Goal: Task Accomplishment & Management: Complete application form

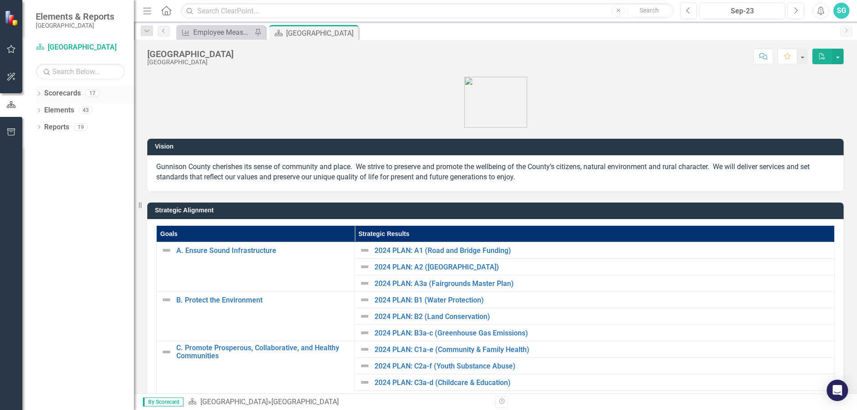
click at [38, 96] on icon "Dropdown" at bounding box center [39, 94] width 6 height 5
click at [50, 105] on link "[GEOGRAPHIC_DATA]" at bounding box center [91, 110] width 85 height 10
click at [45, 111] on icon "Dropdown" at bounding box center [43, 109] width 7 height 5
click at [56, 130] on div "Dropdown" at bounding box center [52, 128] width 7 height 8
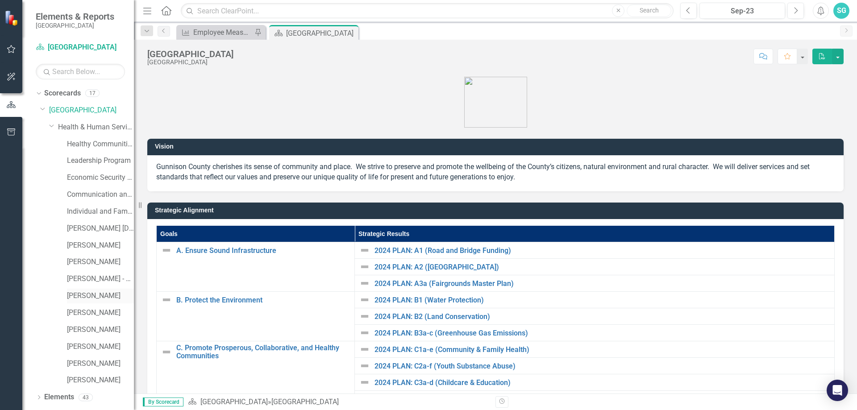
click at [88, 295] on link "[PERSON_NAME]" at bounding box center [100, 296] width 67 height 10
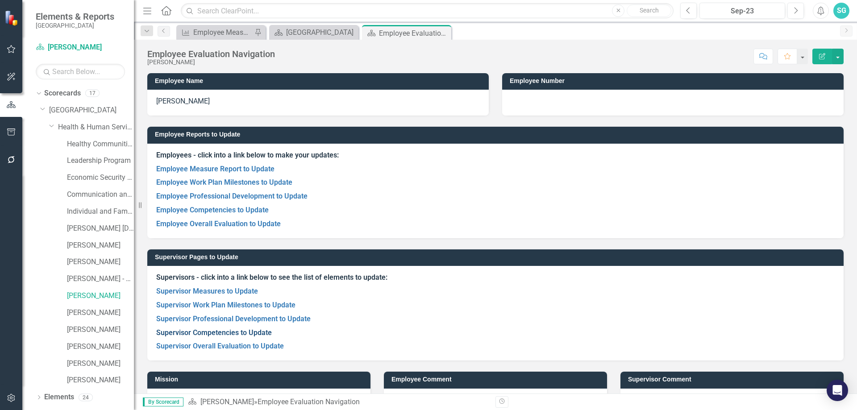
click at [211, 334] on link "Supervisor Competencies to Update" at bounding box center [214, 333] width 116 height 8
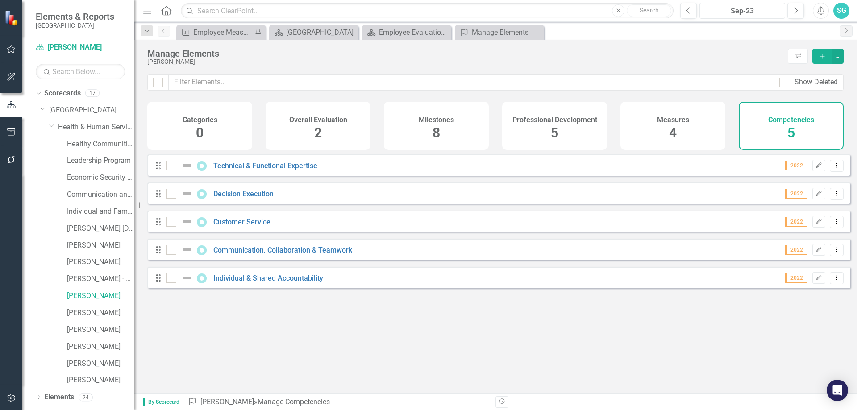
click at [728, 8] on div "Sep-23" at bounding box center [742, 11] width 79 height 11
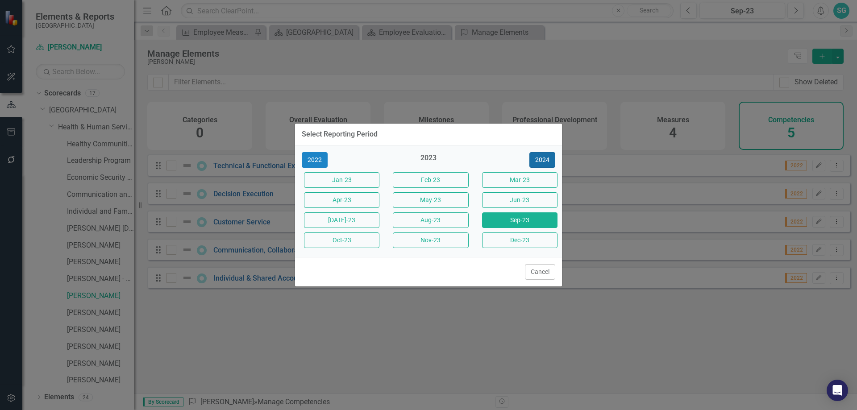
click at [541, 159] on button "2024" at bounding box center [543, 160] width 26 height 16
click at [541, 159] on button "2025" at bounding box center [543, 160] width 26 height 16
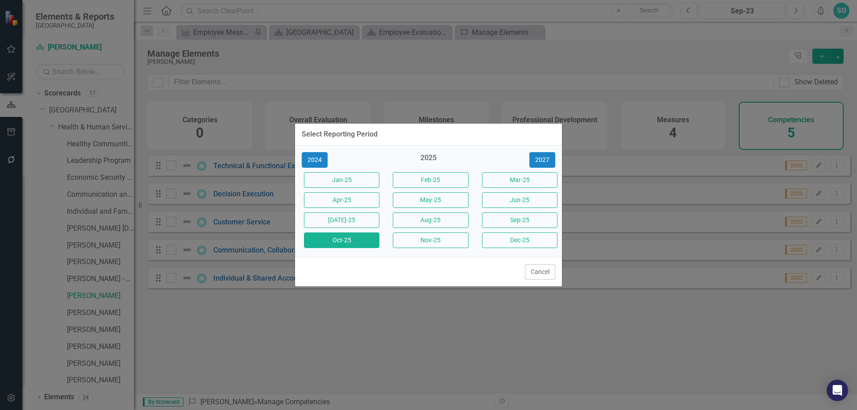
click at [363, 244] on button "Oct-25" at bounding box center [341, 241] width 75 height 16
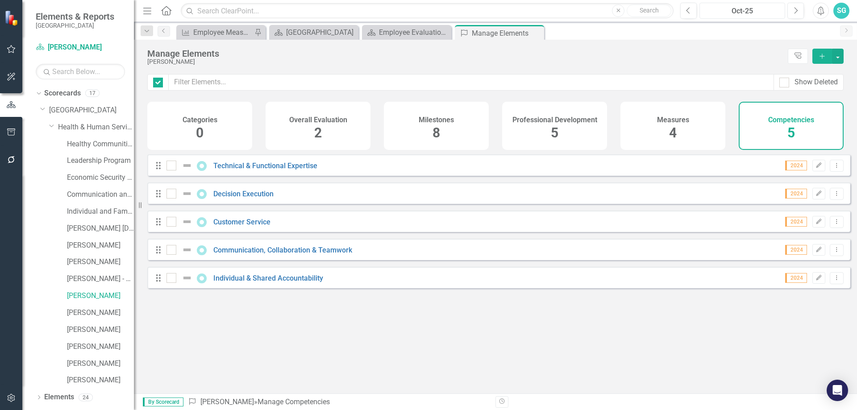
checkbox input "false"
click at [263, 170] on link "Technical & Functional Expertise" at bounding box center [265, 166] width 104 height 8
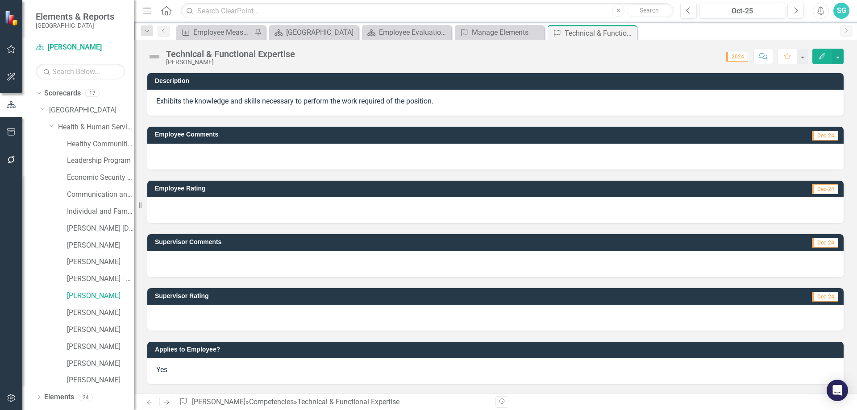
click at [195, 273] on div at bounding box center [495, 264] width 697 height 26
click at [196, 268] on div at bounding box center [495, 264] width 697 height 26
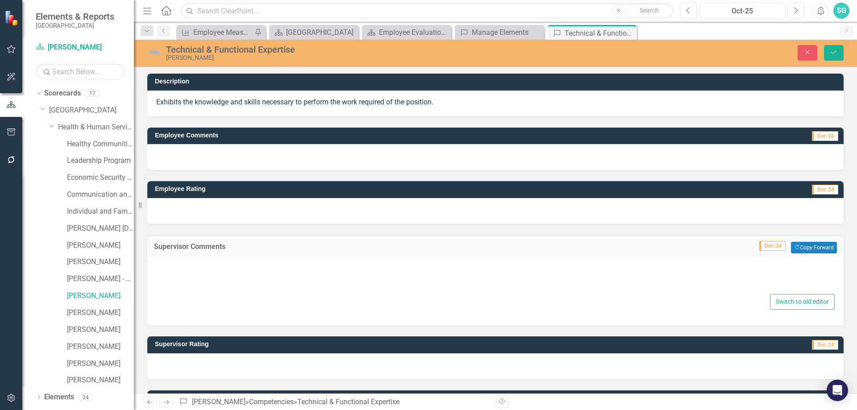
click at [199, 295] on div "Switch to old editor" at bounding box center [495, 287] width 679 height 46
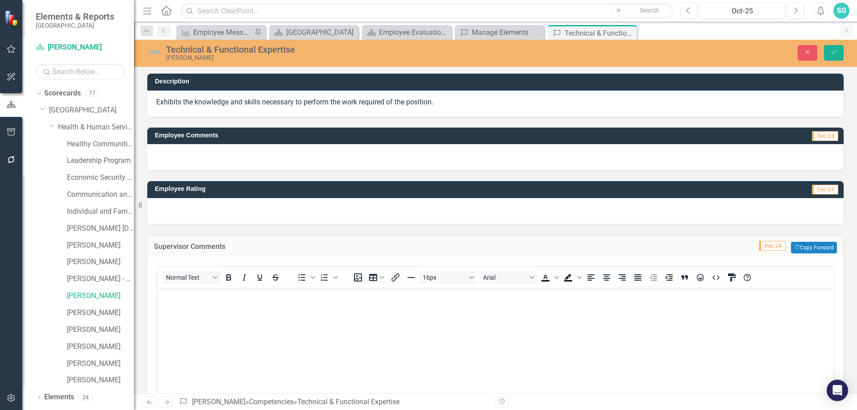
click at [199, 295] on p "Rich Text Area. Press ALT-0 for help." at bounding box center [495, 295] width 672 height 11
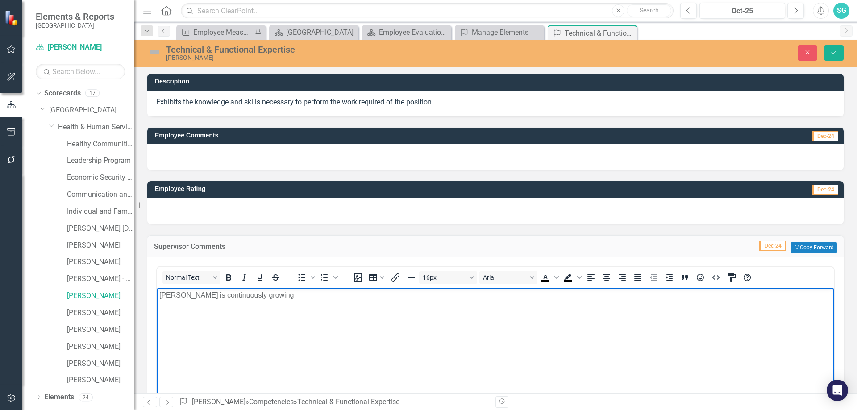
click at [385, 297] on p "[PERSON_NAME] is continuously growing" at bounding box center [495, 295] width 672 height 11
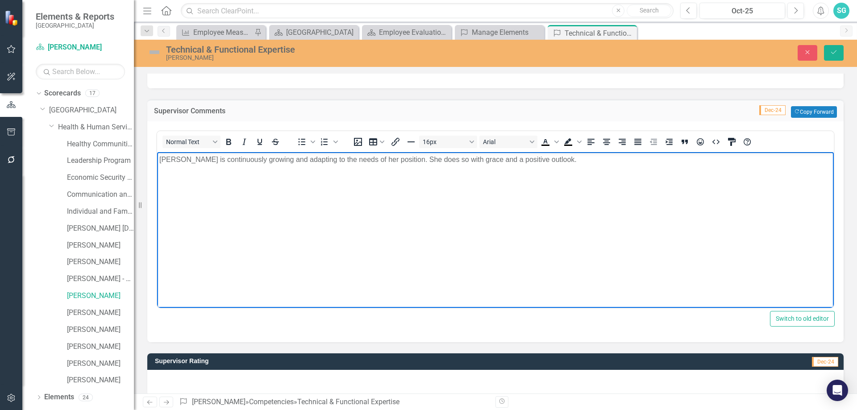
scroll to position [200, 0]
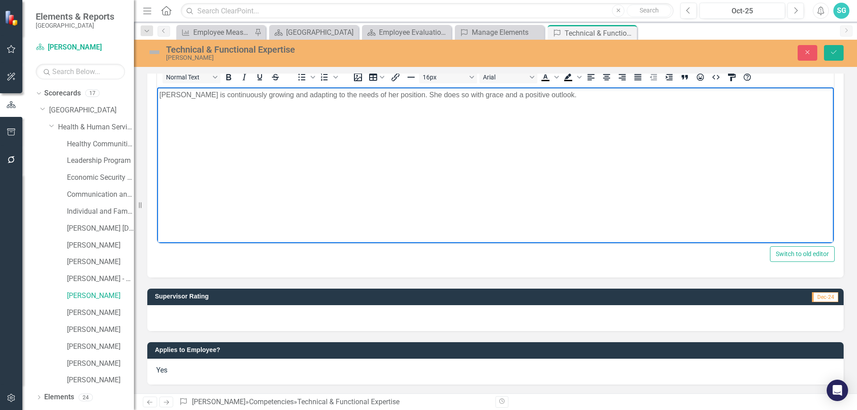
click at [192, 317] on div at bounding box center [495, 318] width 697 height 26
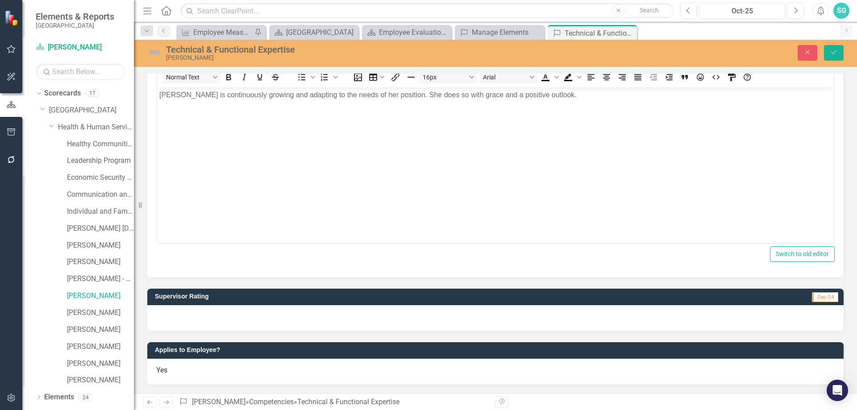
click at [192, 317] on div at bounding box center [495, 318] width 697 height 26
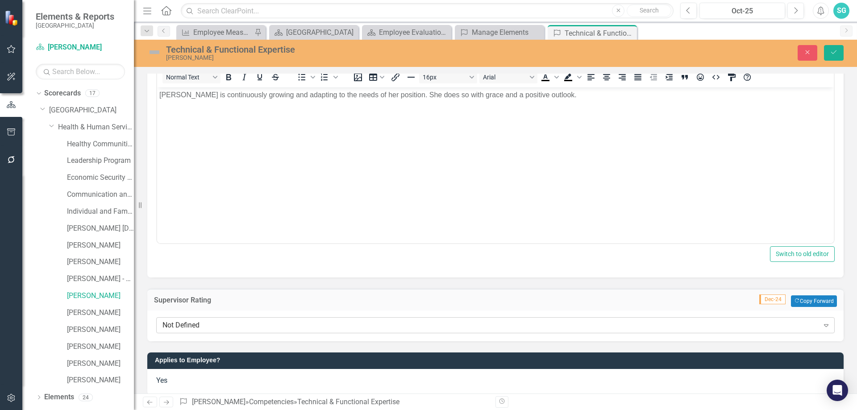
click at [190, 329] on div "Not Defined" at bounding box center [491, 325] width 657 height 10
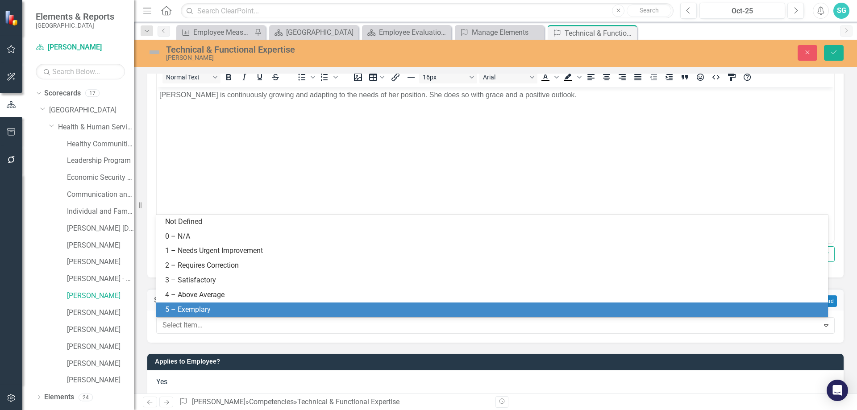
click at [195, 305] on div "5 – Exemplary" at bounding box center [494, 310] width 658 height 10
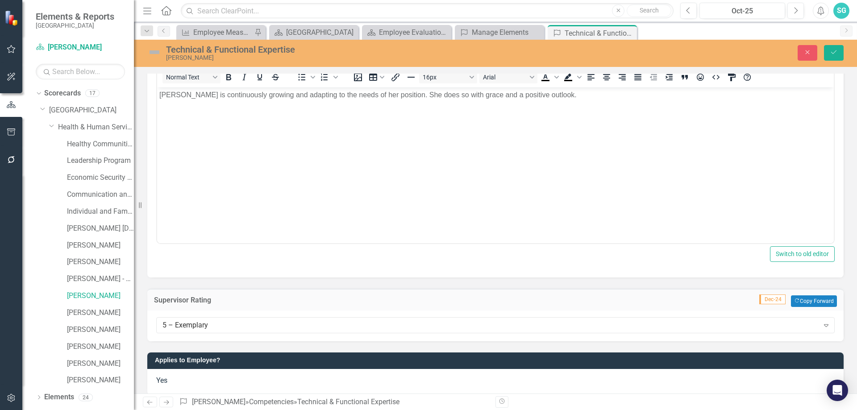
click at [166, 344] on div "Applies to Employee? Yes" at bounding box center [496, 369] width 710 height 54
click at [832, 54] on icon "Save" at bounding box center [834, 52] width 8 height 6
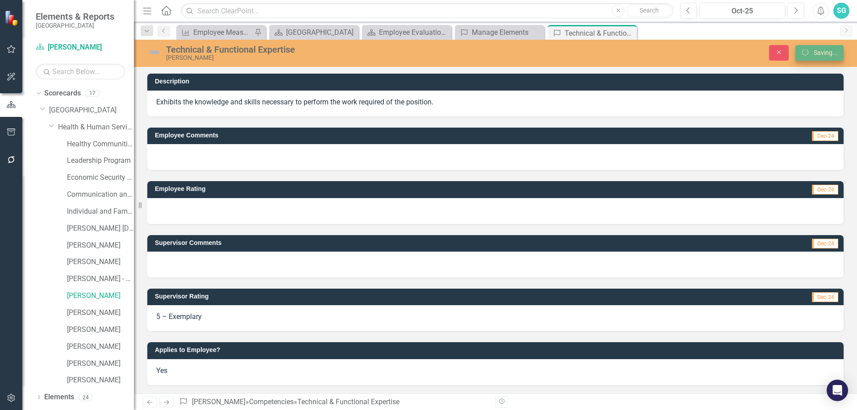
scroll to position [0, 0]
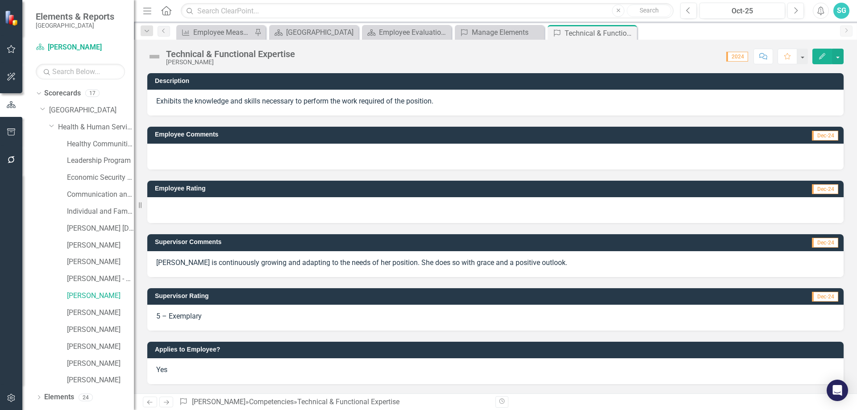
click at [0, 0] on icon "Close" at bounding box center [0, 0] width 0 height 0
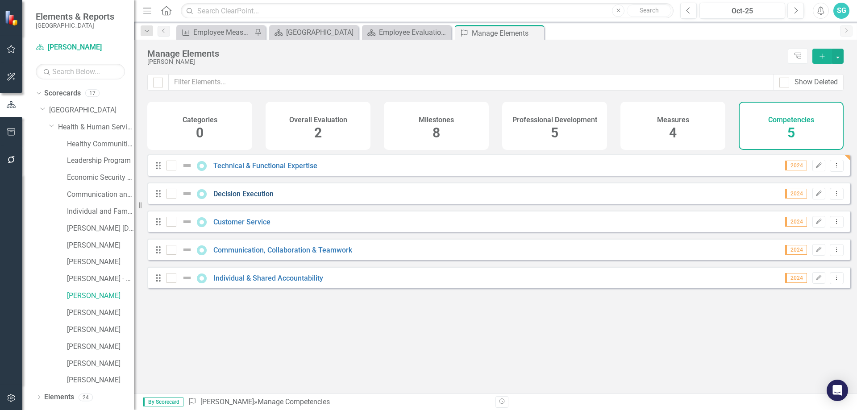
click at [224, 198] on link "Decision Execution" at bounding box center [243, 194] width 60 height 8
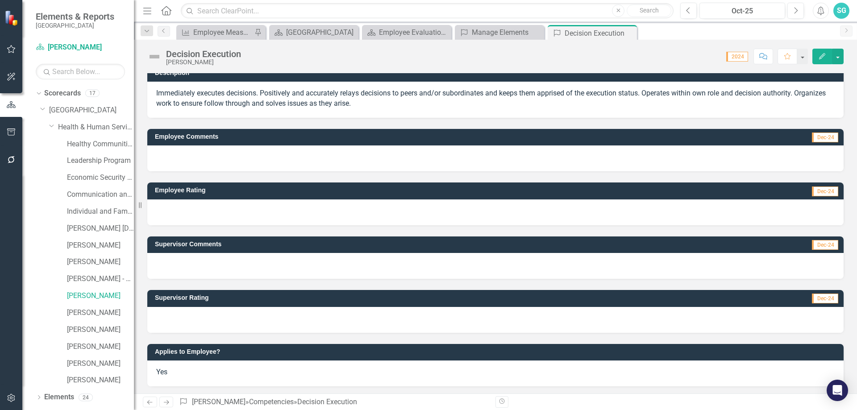
scroll to position [10, 0]
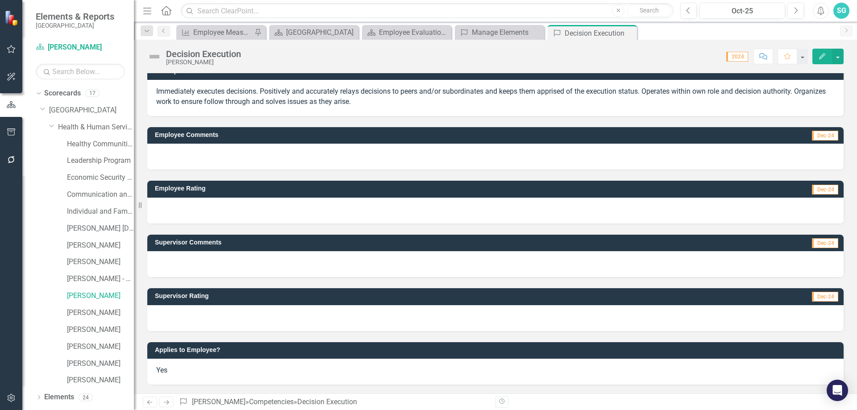
click at [179, 263] on div at bounding box center [495, 264] width 697 height 26
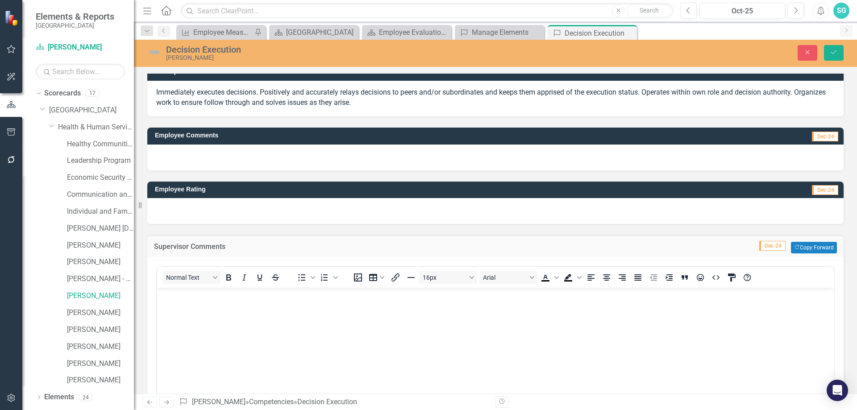
scroll to position [0, 0]
click at [221, 361] on body "Rich Text Area. Press ALT-0 for help." at bounding box center [495, 355] width 677 height 134
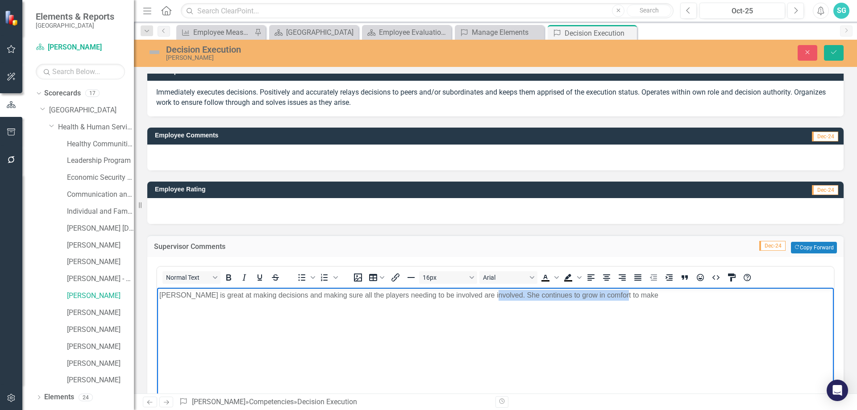
drag, startPoint x: 626, startPoint y: 294, endPoint x: 484, endPoint y: 304, distance: 142.3
click at [484, 304] on body "[PERSON_NAME] is great at making decisions and making sure all the players need…" at bounding box center [495, 355] width 677 height 134
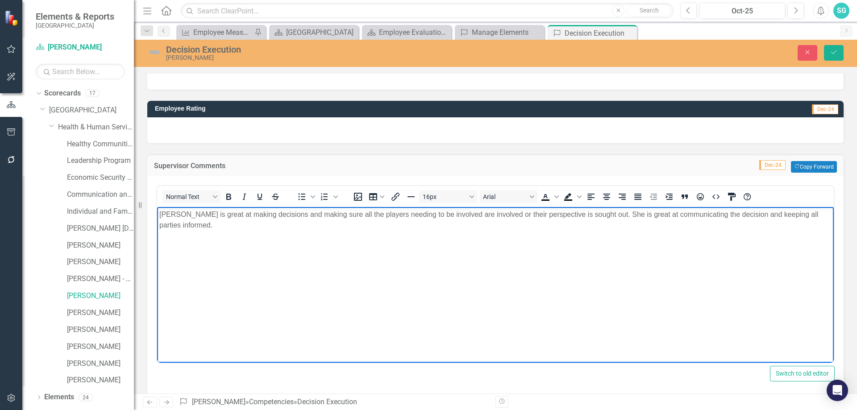
scroll to position [211, 0]
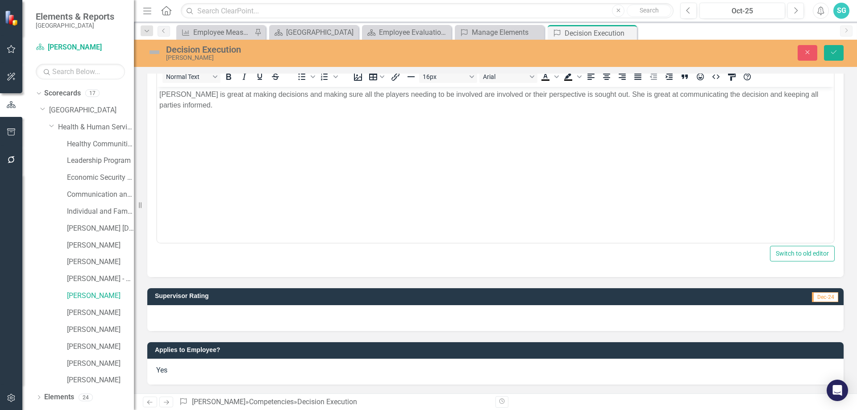
click at [225, 317] on div at bounding box center [495, 318] width 697 height 26
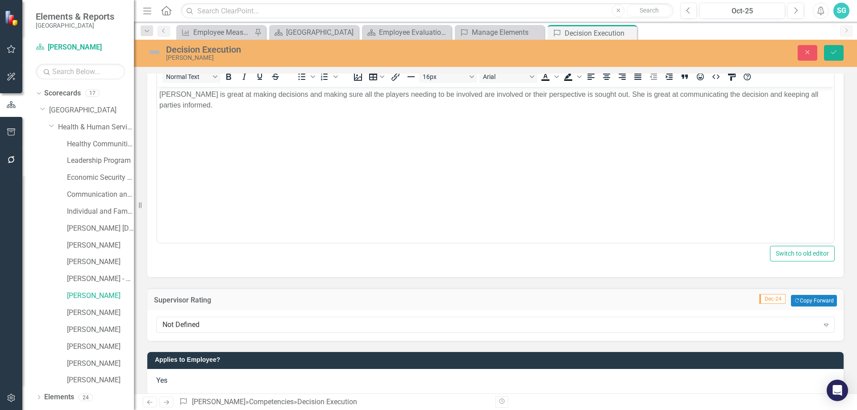
click at [213, 334] on div "Not Defined Expand" at bounding box center [495, 325] width 697 height 31
click at [215, 331] on div "Not Defined Expand" at bounding box center [495, 325] width 679 height 16
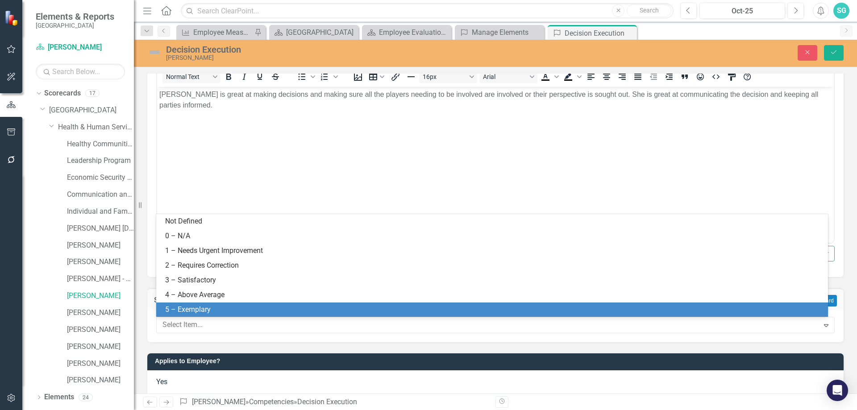
click at [214, 303] on div "5 – Exemplary" at bounding box center [492, 310] width 672 height 15
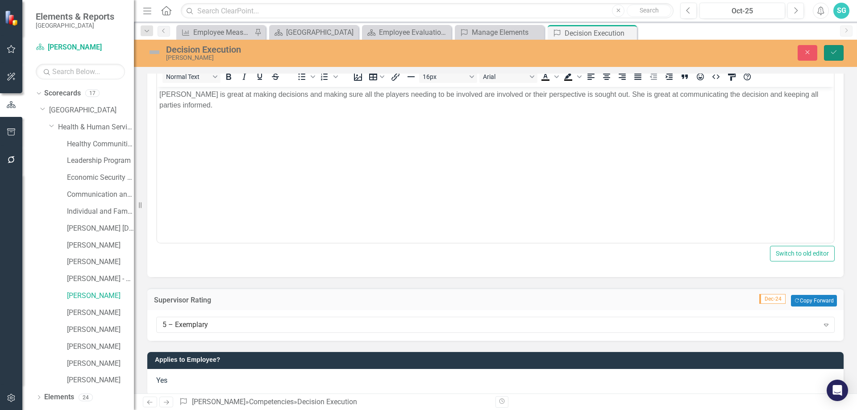
click at [835, 60] on button "Save" at bounding box center [834, 53] width 20 height 16
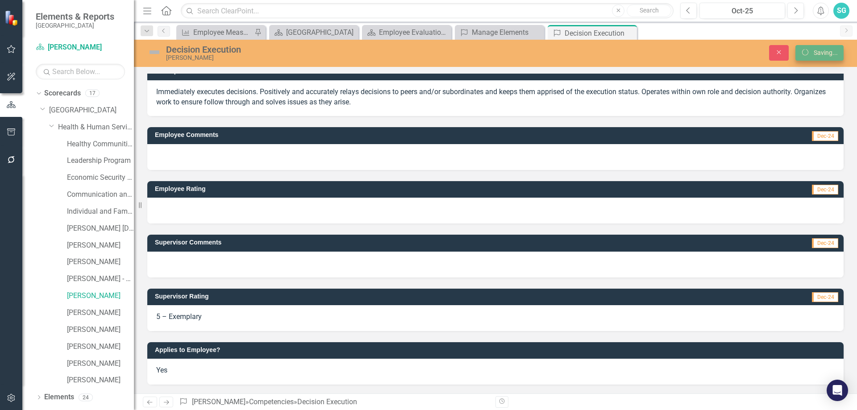
scroll to position [10, 0]
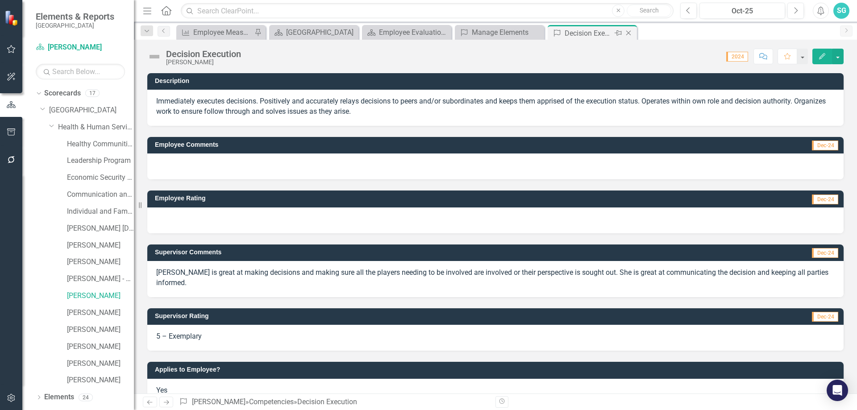
click at [630, 35] on icon "Close" at bounding box center [628, 32] width 9 height 7
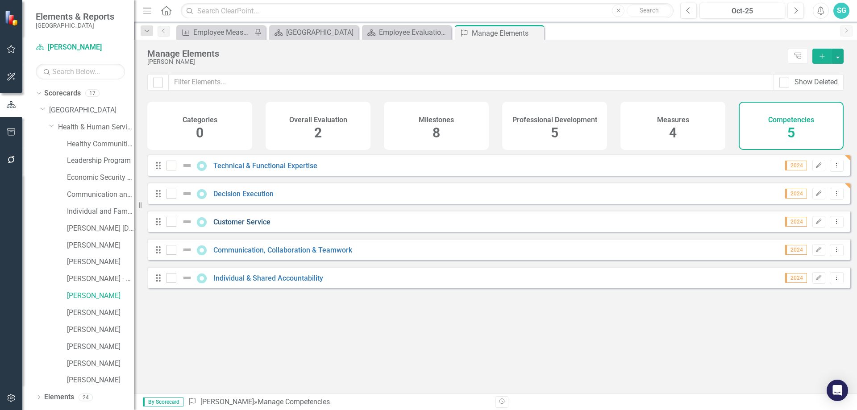
click at [237, 226] on link "Customer Service" at bounding box center [241, 222] width 57 height 8
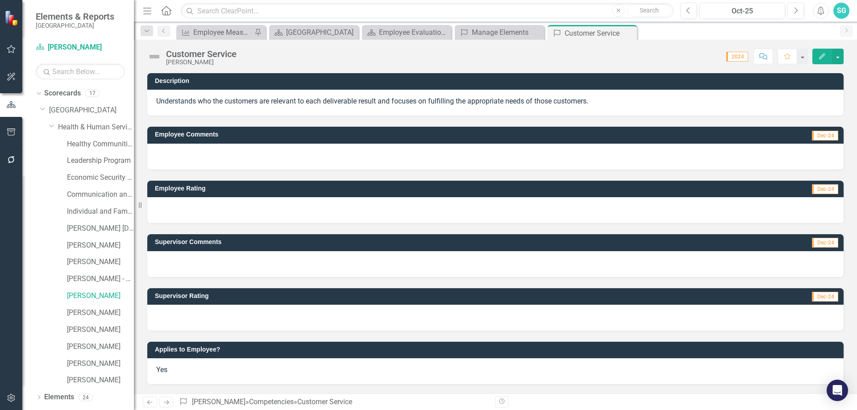
click at [212, 263] on div at bounding box center [495, 264] width 697 height 26
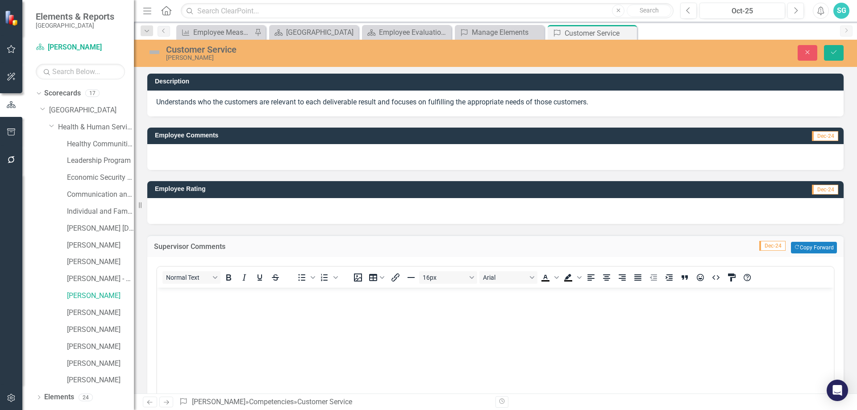
click at [222, 327] on body "Rich Text Area. Press ALT-0 for help." at bounding box center [495, 355] width 677 height 134
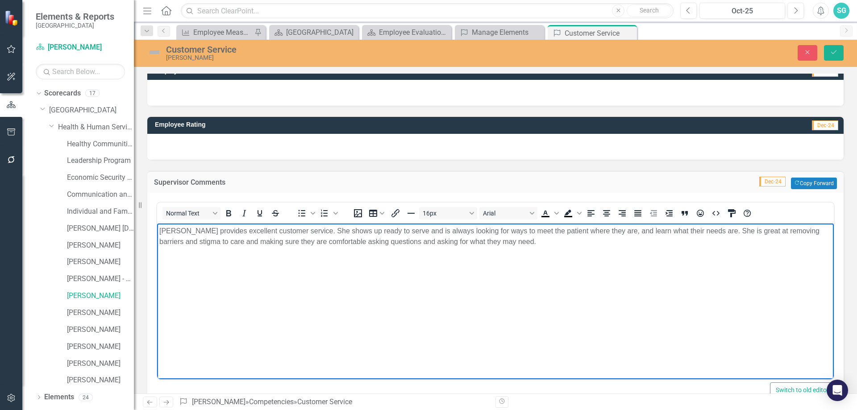
scroll to position [200, 0]
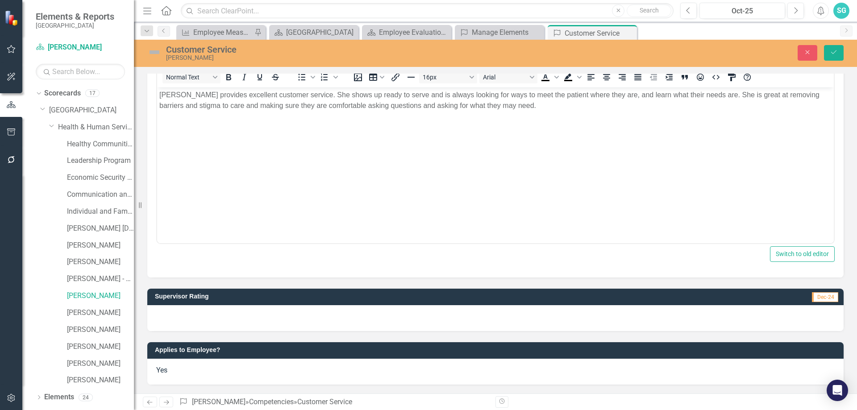
click at [301, 318] on div at bounding box center [495, 318] width 697 height 26
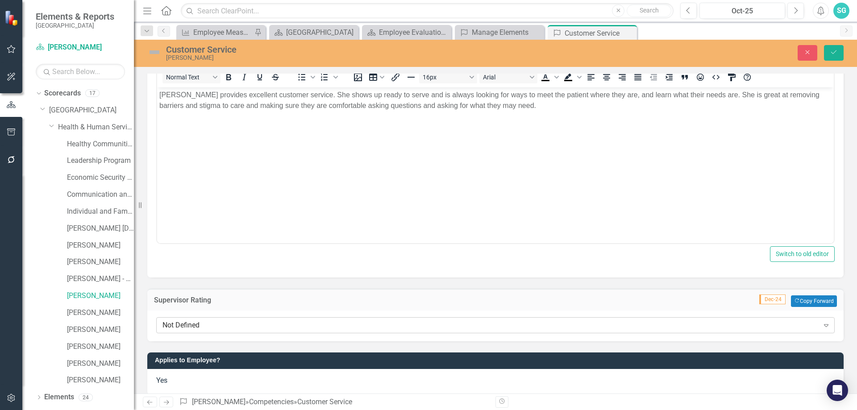
click at [287, 332] on div "Not Defined Expand" at bounding box center [495, 325] width 679 height 16
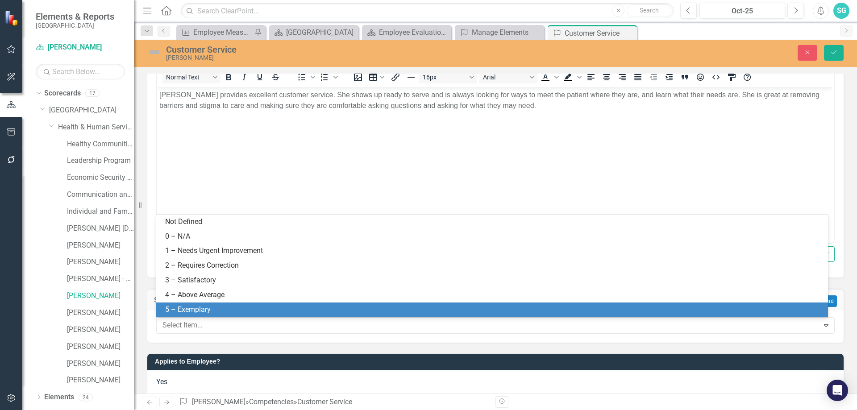
click at [283, 314] on div "5 – Exemplary" at bounding box center [494, 310] width 658 height 10
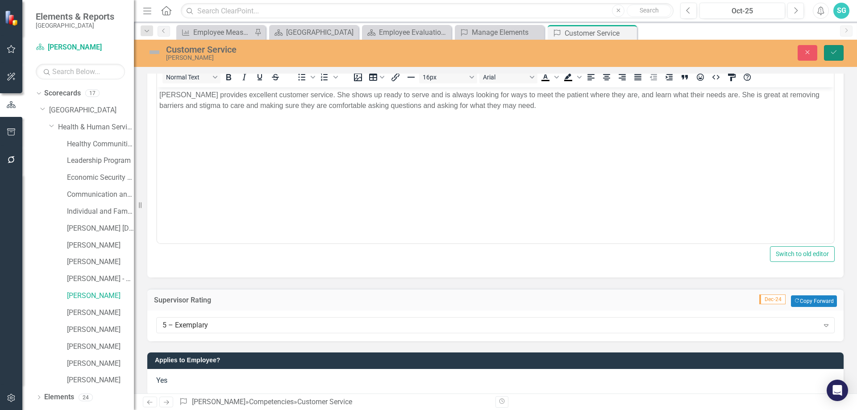
click at [835, 58] on button "Save" at bounding box center [834, 53] width 20 height 16
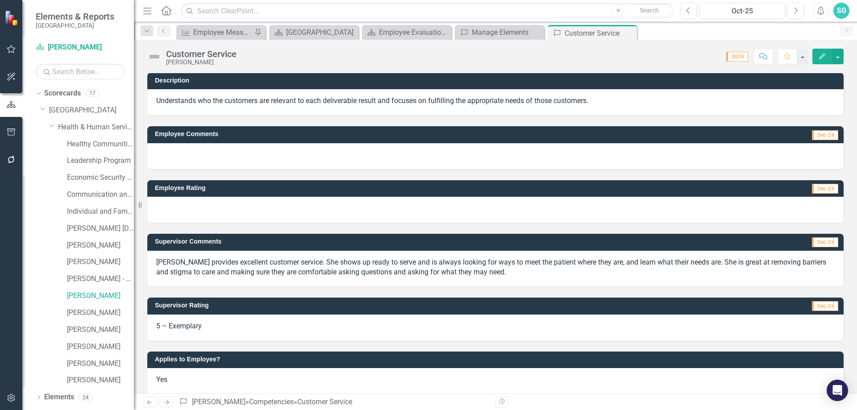
scroll to position [0, 0]
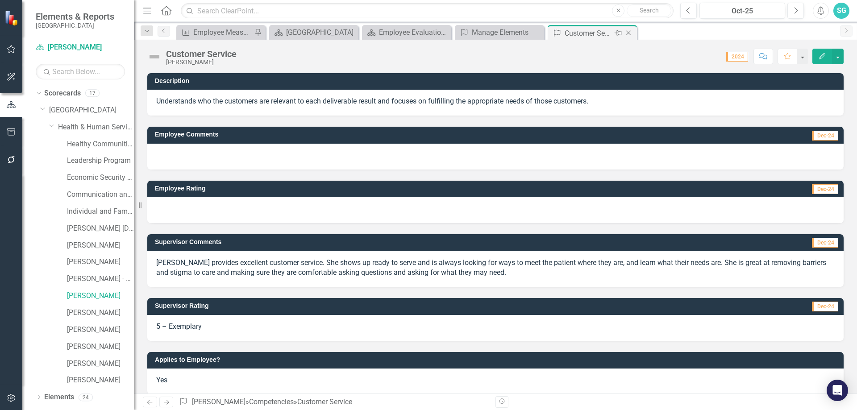
click at [627, 31] on icon "Close" at bounding box center [628, 32] width 9 height 7
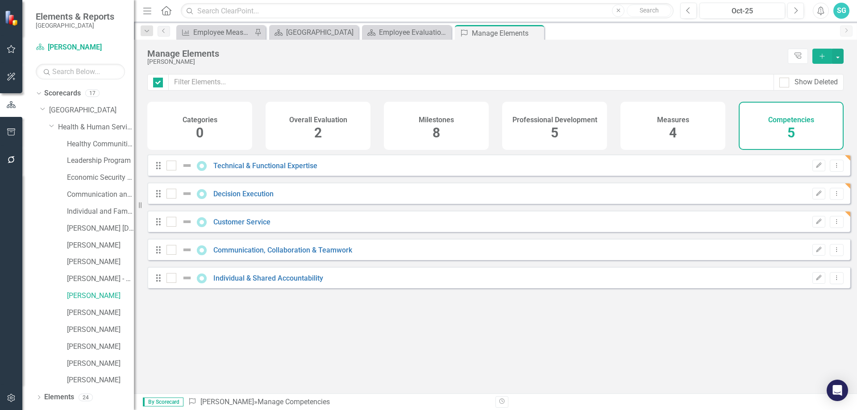
checkbox input "false"
click at [243, 255] on link "Communication, Collaboration & Teamwork" at bounding box center [282, 250] width 139 height 8
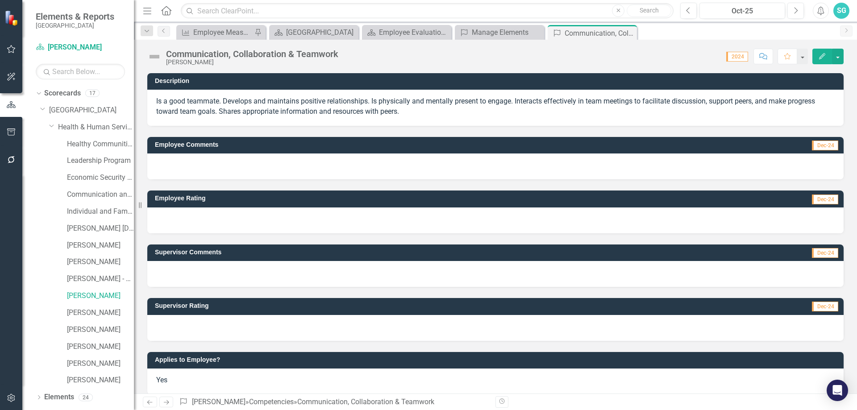
click at [180, 274] on div at bounding box center [495, 274] width 697 height 26
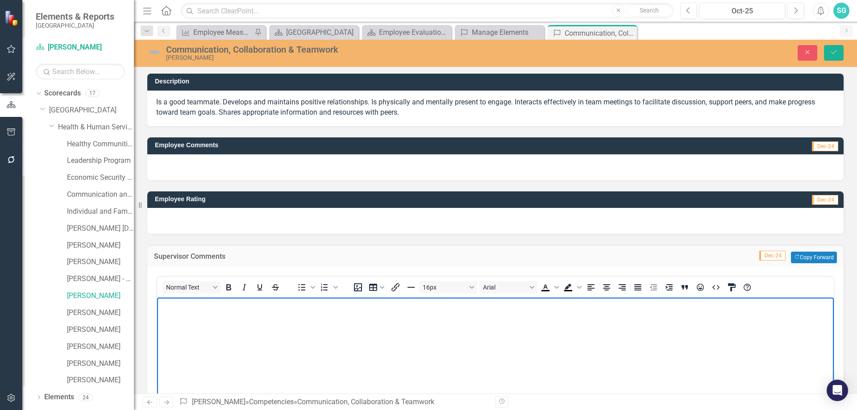
click at [203, 328] on body "Rich Text Area. Press ALT-0 for help." at bounding box center [495, 365] width 677 height 134
click at [568, 302] on p "[PERSON_NAME] is a fantastic team member. She is solution-oriented, has creativ…" at bounding box center [495, 305] width 672 height 11
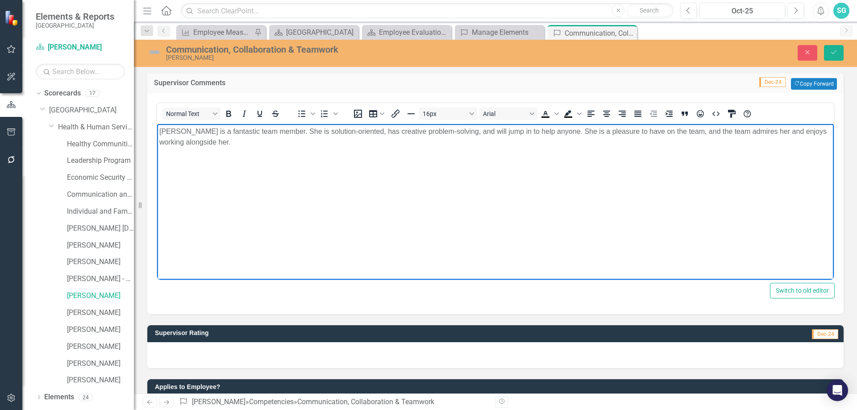
scroll to position [179, 0]
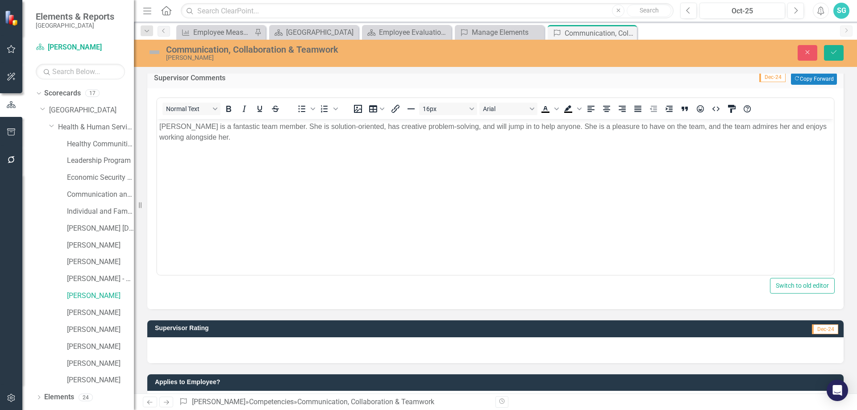
click at [436, 359] on div at bounding box center [495, 351] width 697 height 26
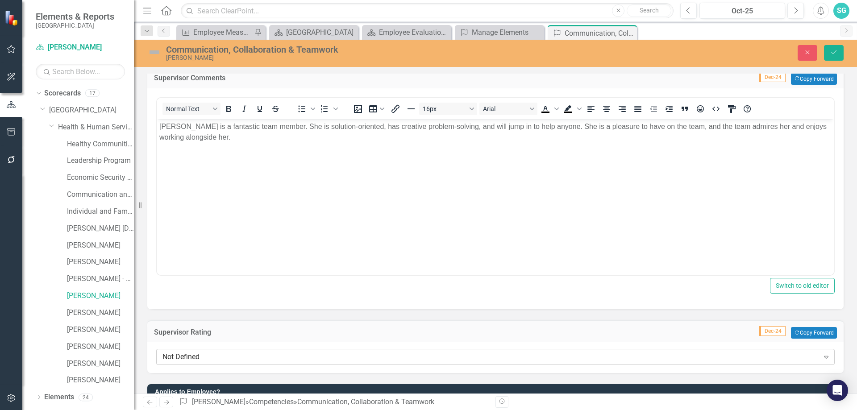
click at [302, 355] on div "Not Defined" at bounding box center [491, 357] width 657 height 10
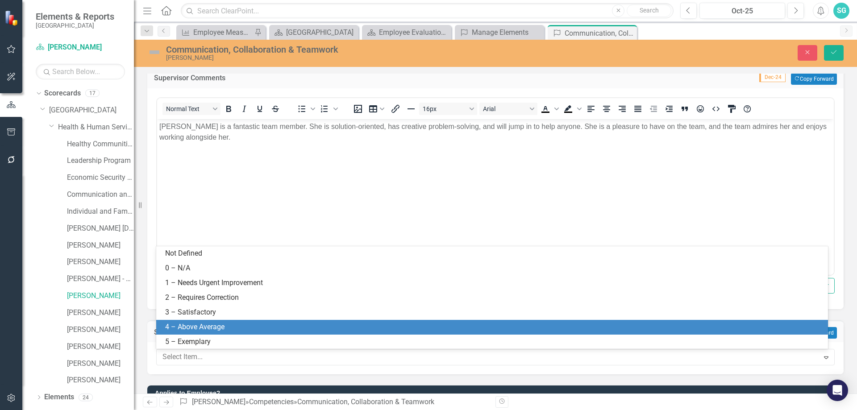
click at [289, 332] on div "4 – Above Average" at bounding box center [494, 327] width 658 height 10
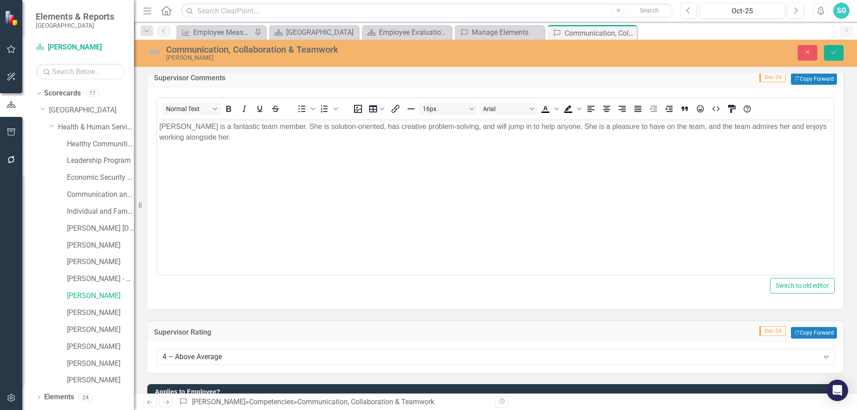
click at [274, 349] on div "4 – Above Average Expand" at bounding box center [495, 357] width 697 height 31
click at [268, 356] on div "4 – Above Average" at bounding box center [491, 357] width 657 height 10
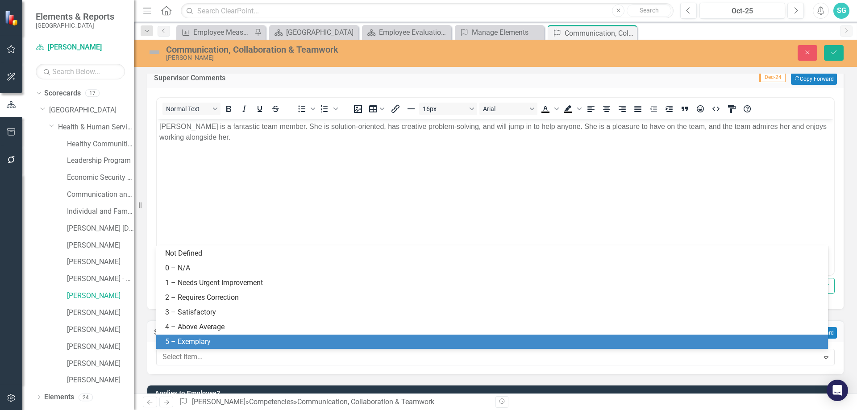
click at [267, 344] on div "5 – Exemplary" at bounding box center [494, 342] width 658 height 10
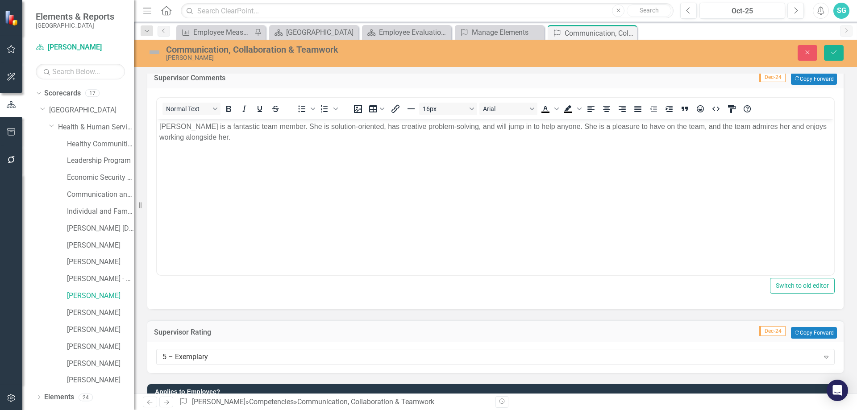
click at [839, 67] on div "Communication, Collaboration & Teamwork [PERSON_NAME] Close Save" at bounding box center [495, 53] width 723 height 27
click at [838, 47] on button "Save" at bounding box center [834, 53] width 20 height 16
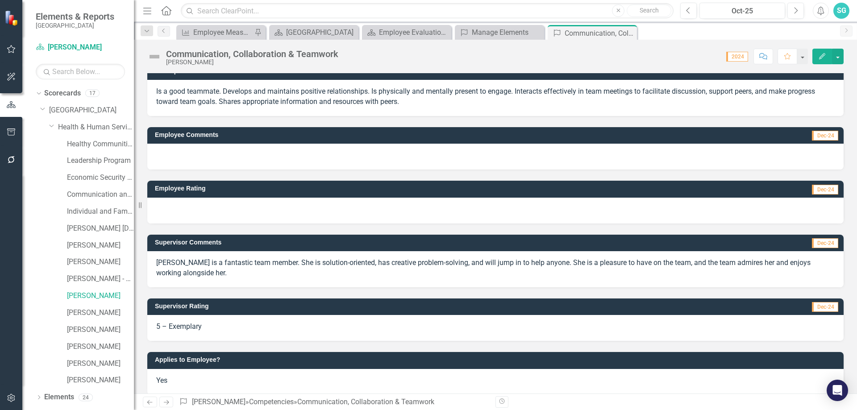
scroll to position [0, 0]
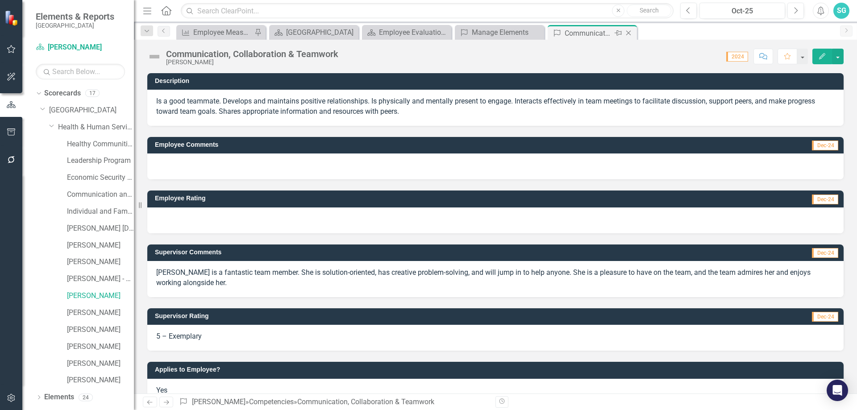
click at [624, 34] on div "Close" at bounding box center [629, 33] width 11 height 11
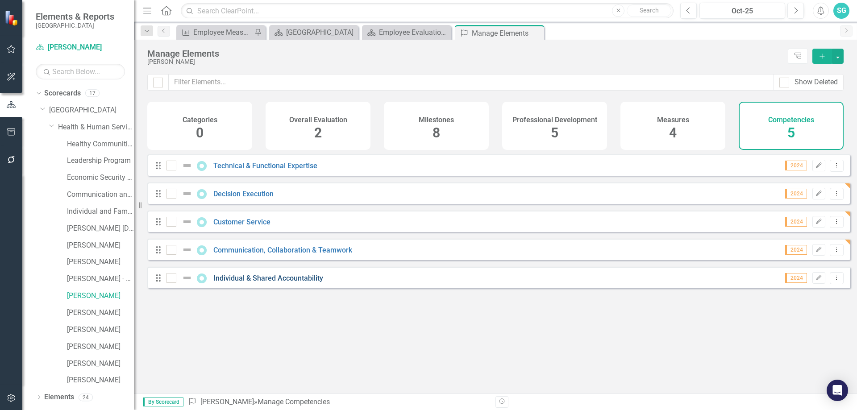
click at [300, 283] on link "Individual & Shared Accountability" at bounding box center [268, 278] width 110 height 8
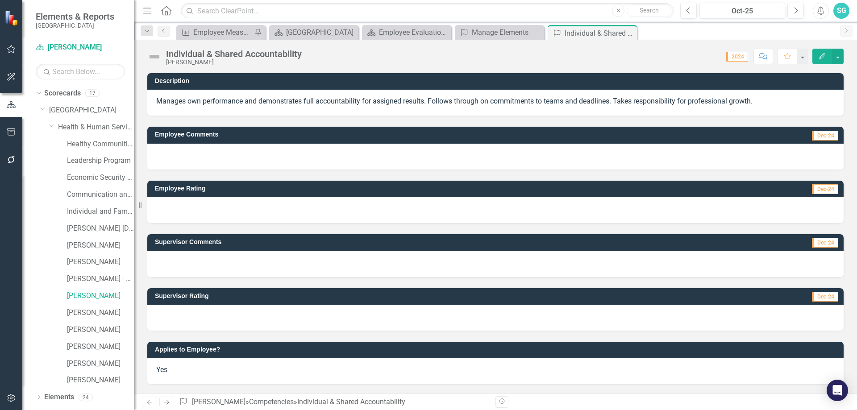
click at [223, 265] on div at bounding box center [495, 264] width 697 height 26
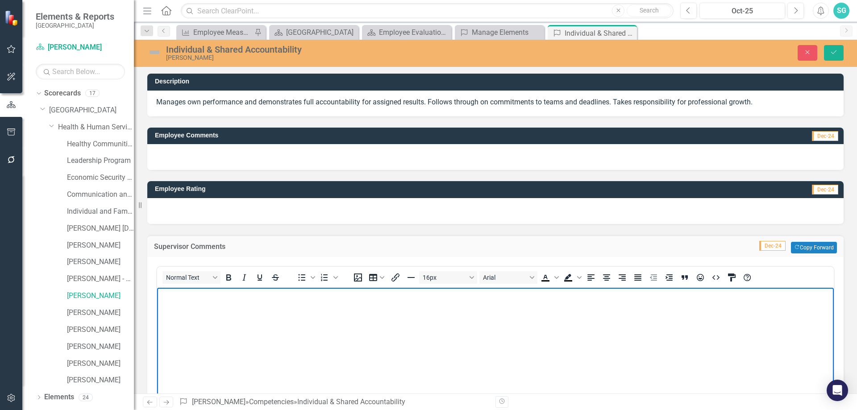
click at [217, 316] on body "Rich Text Area. Press ALT-0 for help." at bounding box center [495, 355] width 677 height 134
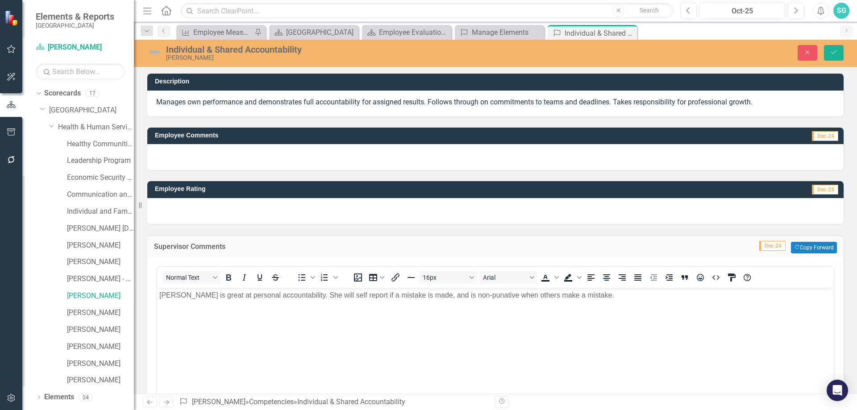
drag, startPoint x: 466, startPoint y: 505, endPoint x: 451, endPoint y: 290, distance: 215.8
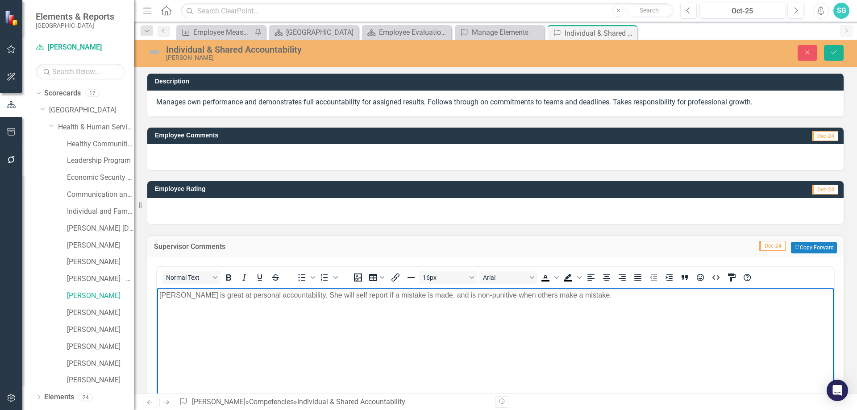
click at [468, 327] on body "[PERSON_NAME] is great at personal accountability. She will self report if a mi…" at bounding box center [495, 355] width 677 height 134
click at [639, 298] on p "[PERSON_NAME] is great at personal accountability. She will self report if a mi…" at bounding box center [495, 295] width 672 height 11
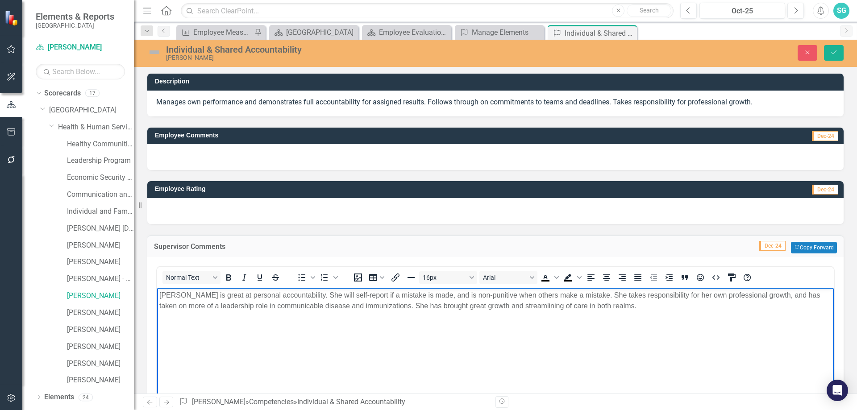
scroll to position [200, 0]
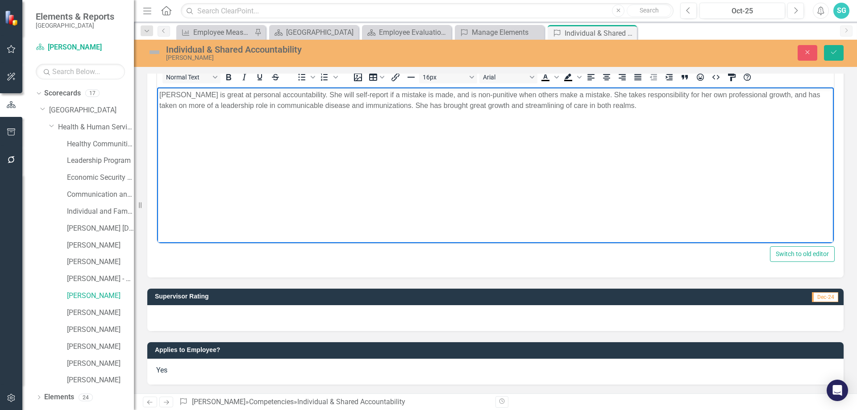
click at [348, 322] on div at bounding box center [495, 318] width 697 height 26
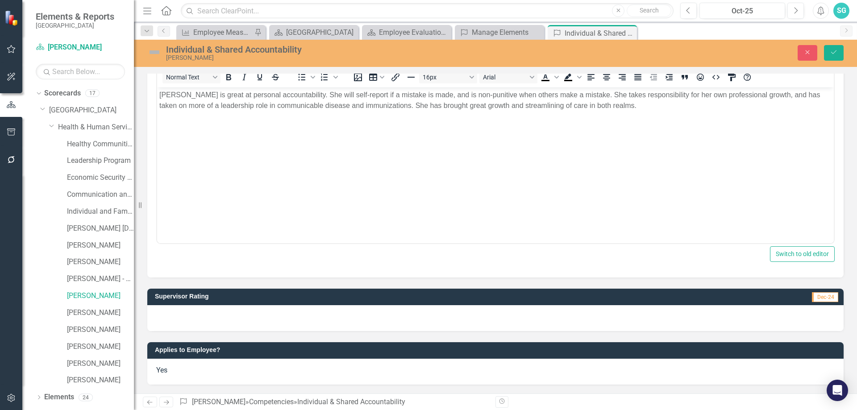
click at [348, 322] on div at bounding box center [495, 318] width 697 height 26
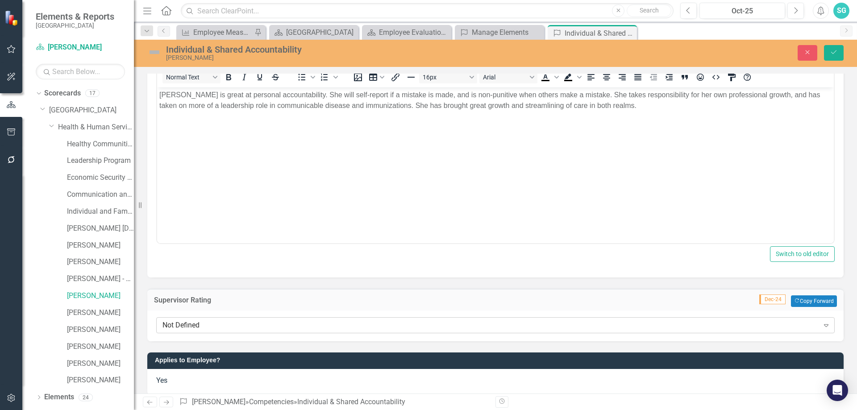
click at [231, 332] on div "Not Defined Expand" at bounding box center [495, 325] width 679 height 16
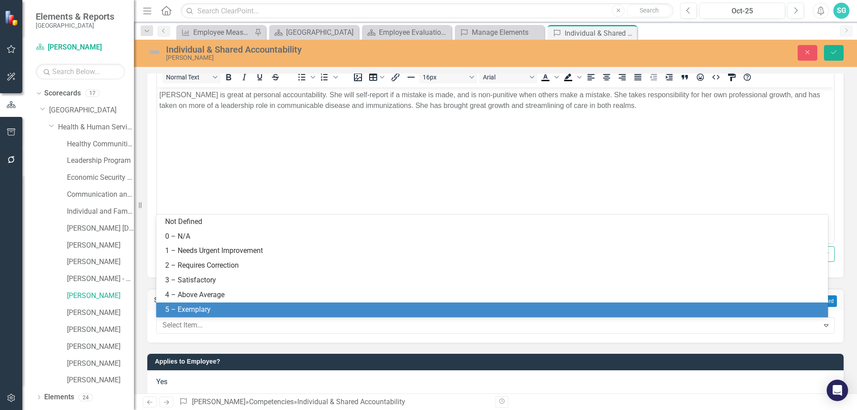
click at [229, 313] on div "5 – Exemplary" at bounding box center [494, 310] width 658 height 10
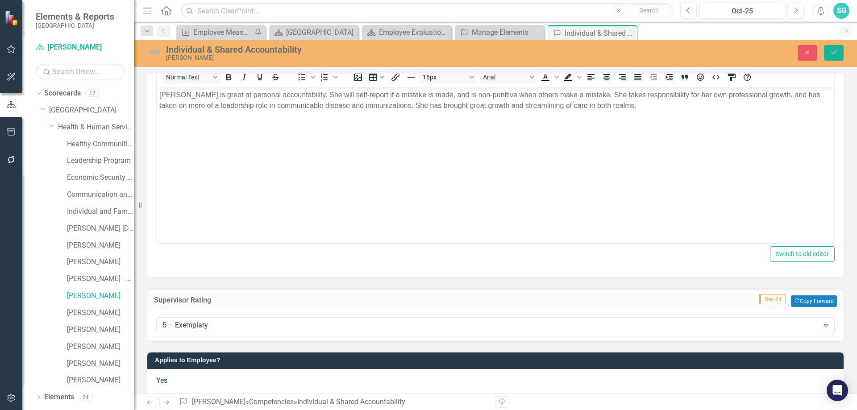
click at [846, 44] on div "Individual & Shared Accountability [PERSON_NAME] Close Save" at bounding box center [495, 52] width 723 height 17
click at [830, 53] on icon "Save" at bounding box center [834, 52] width 8 height 6
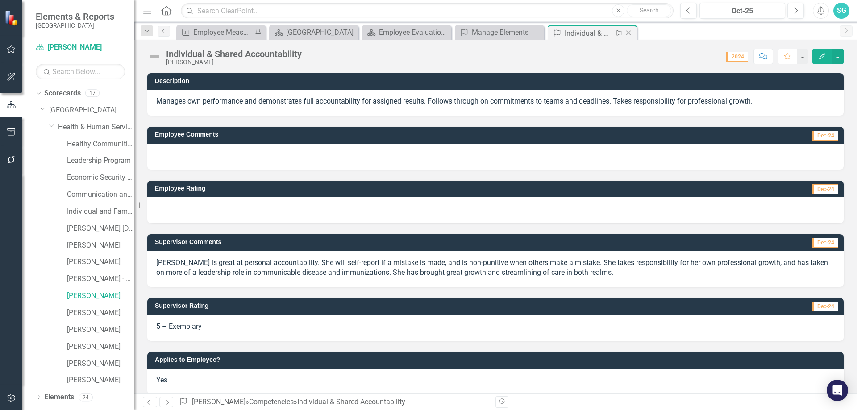
click at [627, 32] on icon at bounding box center [628, 33] width 5 height 5
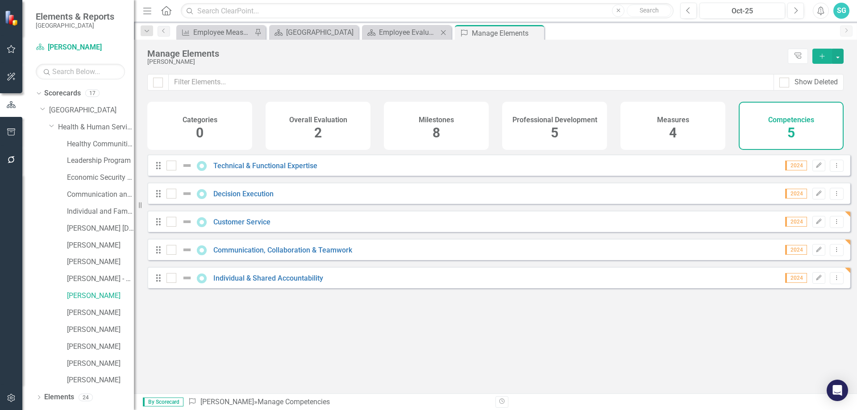
click at [411, 38] on div "Scorecard Employee Evaluation Navigation Close" at bounding box center [406, 32] width 89 height 15
click at [435, 31] on div "Employee Evaluation Navigation" at bounding box center [408, 32] width 59 height 11
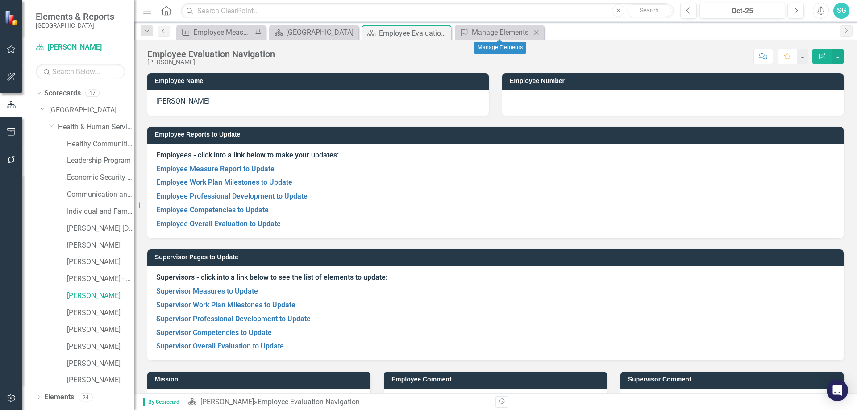
click at [536, 30] on icon "Close" at bounding box center [536, 32] width 9 height 7
click at [248, 345] on link "Supervisor Overall Evaluation to Update" at bounding box center [220, 346] width 128 height 8
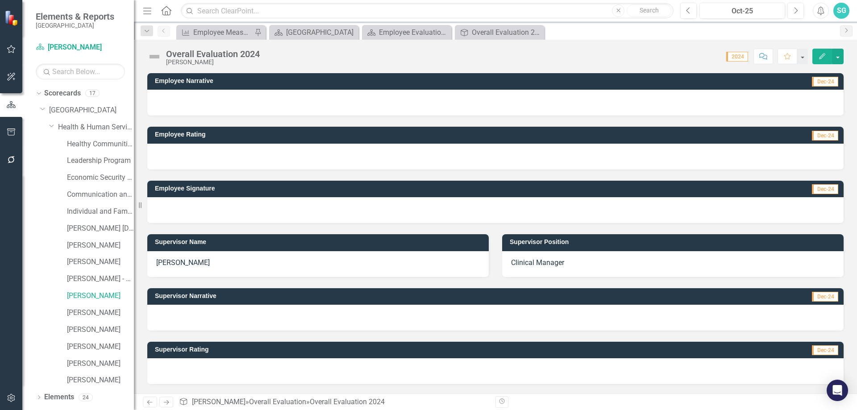
click at [367, 317] on div at bounding box center [495, 318] width 697 height 26
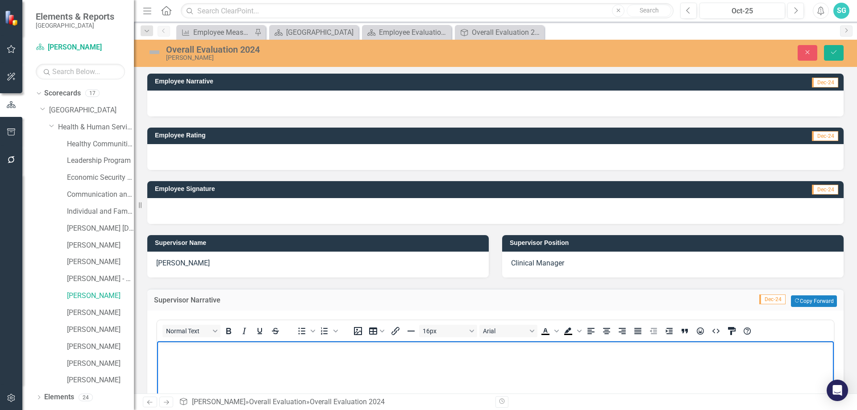
click at [280, 380] on body "Rich Text Area. Press ALT-0 for help." at bounding box center [495, 409] width 677 height 134
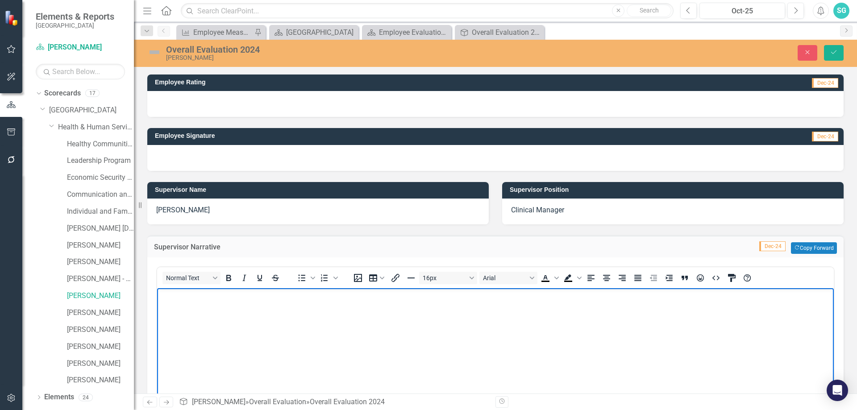
scroll to position [179, 0]
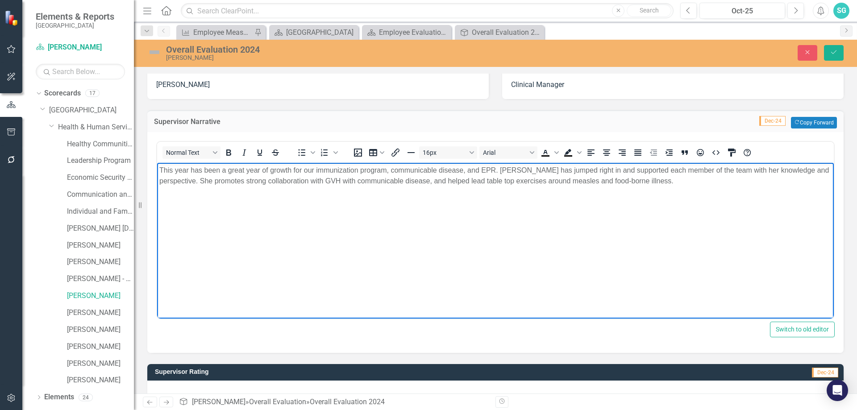
click at [679, 187] on body "This year has been a great year of growth for our immunization program, communi…" at bounding box center [495, 230] width 677 height 134
click at [810, 179] on p "This year has been a great year of growth for our immunization program, communi…" at bounding box center [495, 175] width 672 height 21
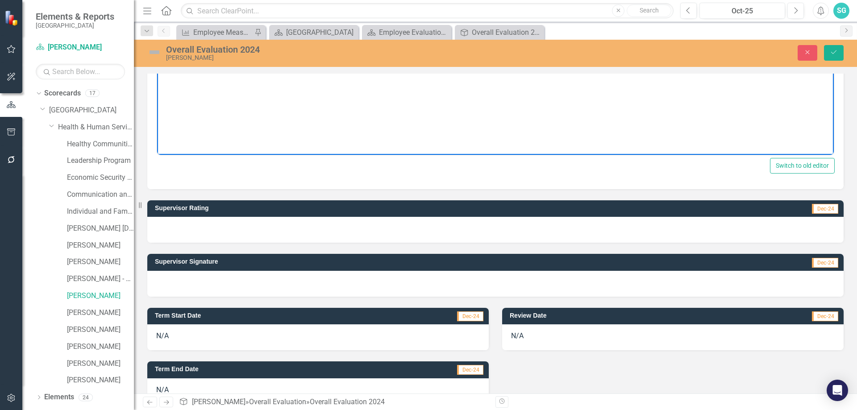
scroll to position [362, 0]
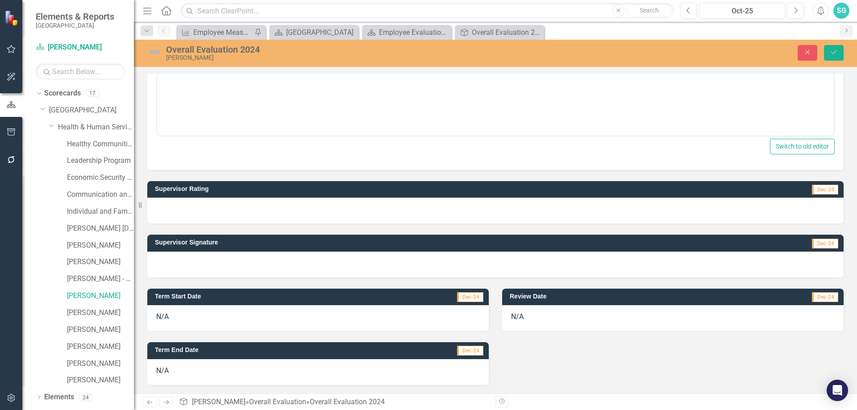
click at [342, 210] on div at bounding box center [495, 211] width 697 height 26
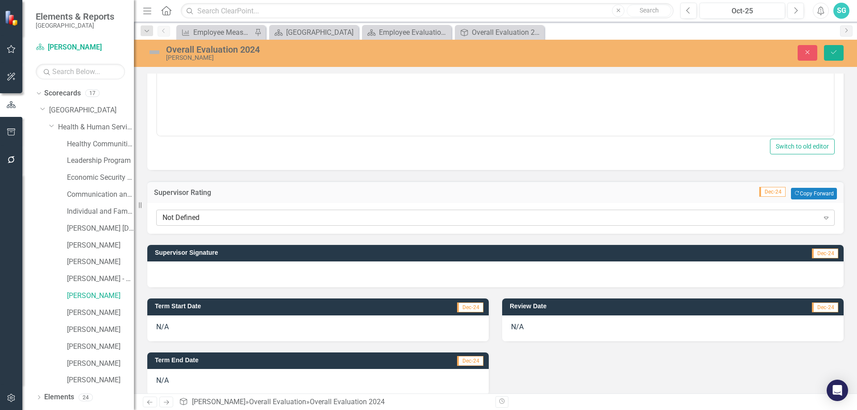
click at [332, 215] on div "Not Defined" at bounding box center [491, 218] width 657 height 10
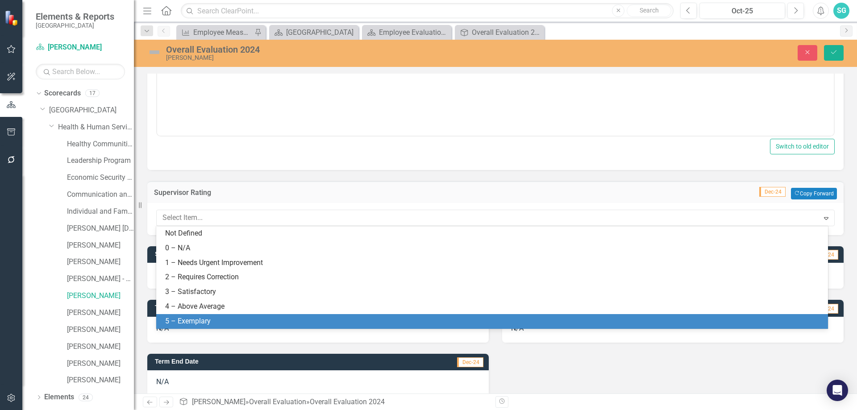
click at [267, 316] on div "5 – Exemplary" at bounding box center [492, 321] width 672 height 15
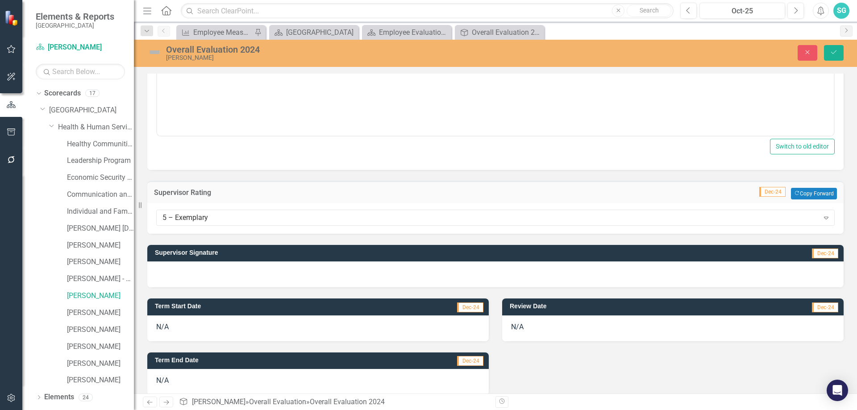
click at [267, 273] on div at bounding box center [495, 275] width 697 height 26
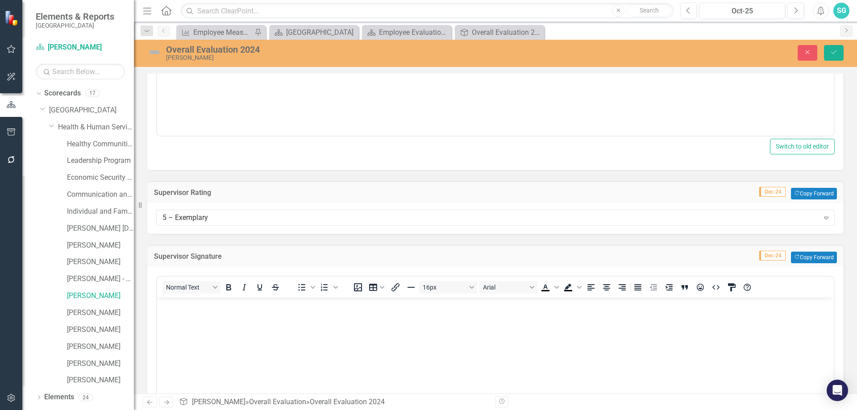
scroll to position [0, 0]
click at [249, 314] on body "Rich Text Area. Press ALT-0 for help." at bounding box center [495, 365] width 677 height 134
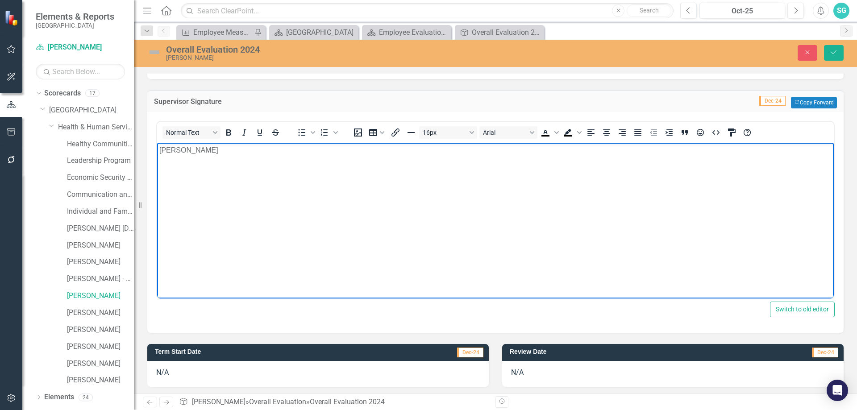
scroll to position [540, 0]
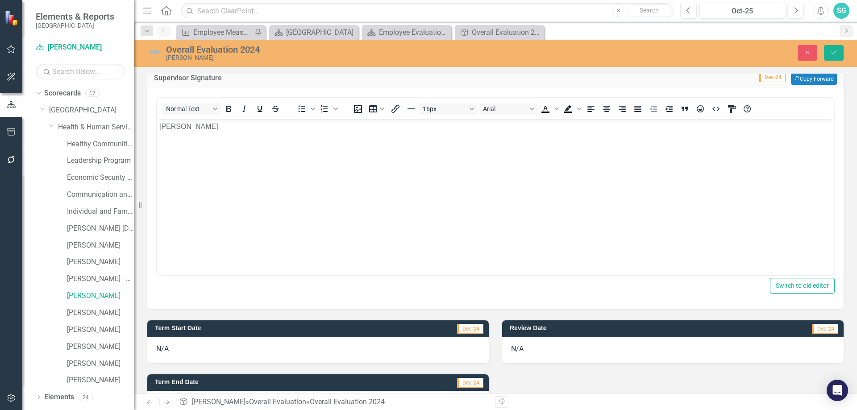
click at [532, 346] on div "N/A" at bounding box center [673, 351] width 342 height 26
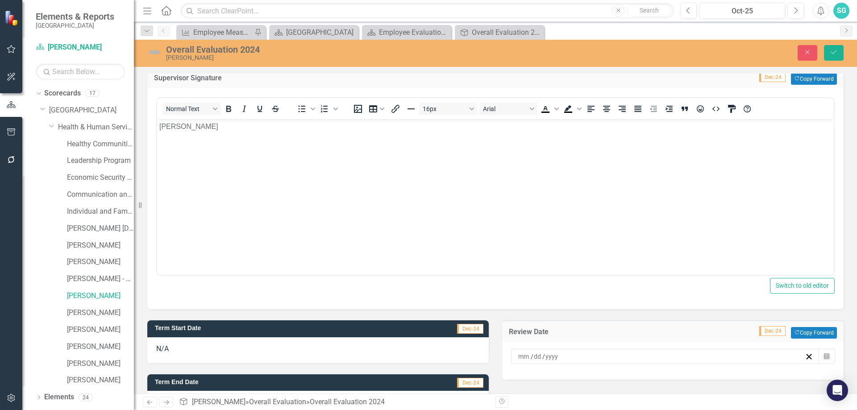
click at [526, 358] on input at bounding box center [524, 356] width 13 height 9
click at [714, 243] on button "›" at bounding box center [709, 243] width 20 height 20
click at [684, 271] on abbr "2" at bounding box center [683, 271] width 4 height 7
click at [626, 230] on body "[PERSON_NAME]" at bounding box center [495, 186] width 677 height 134
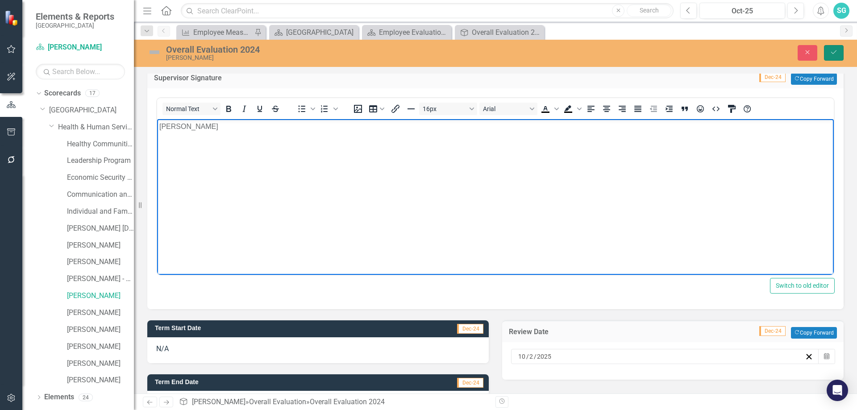
click at [832, 56] on button "Save" at bounding box center [834, 53] width 20 height 16
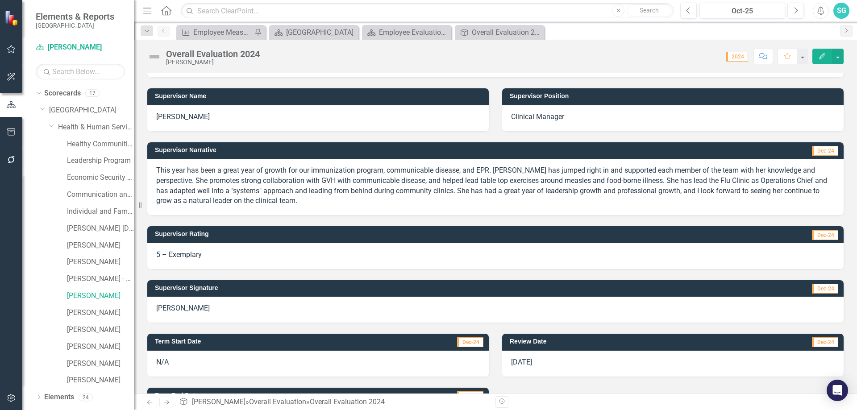
scroll to position [192, 0]
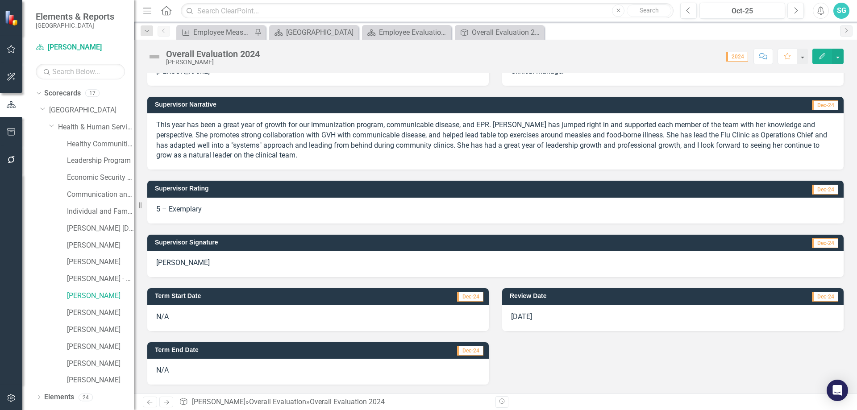
click at [700, 322] on div "[DATE]" at bounding box center [673, 318] width 342 height 26
click at [699, 321] on div "[DATE]" at bounding box center [673, 318] width 342 height 26
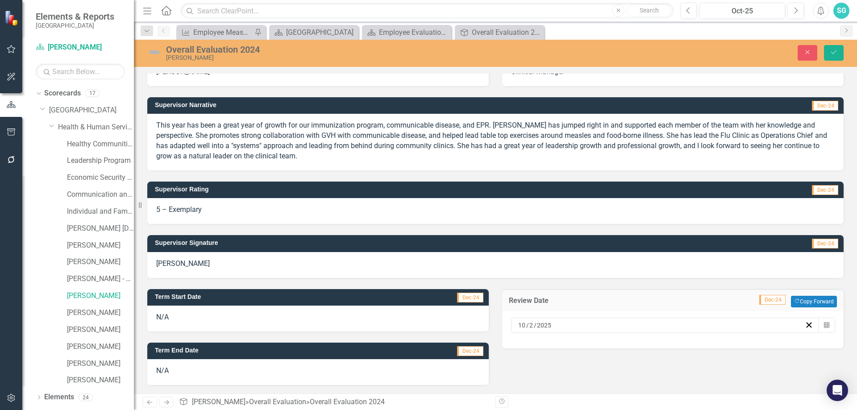
click at [668, 326] on div "[DATE]" at bounding box center [661, 325] width 288 height 9
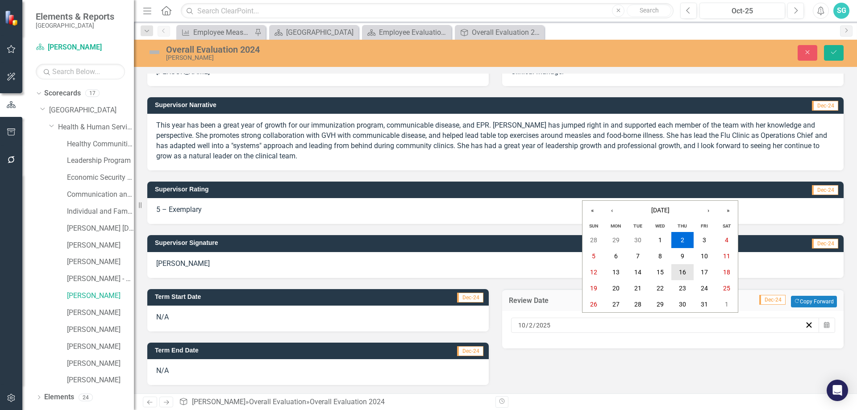
click at [689, 277] on button "16" at bounding box center [683, 272] width 22 height 16
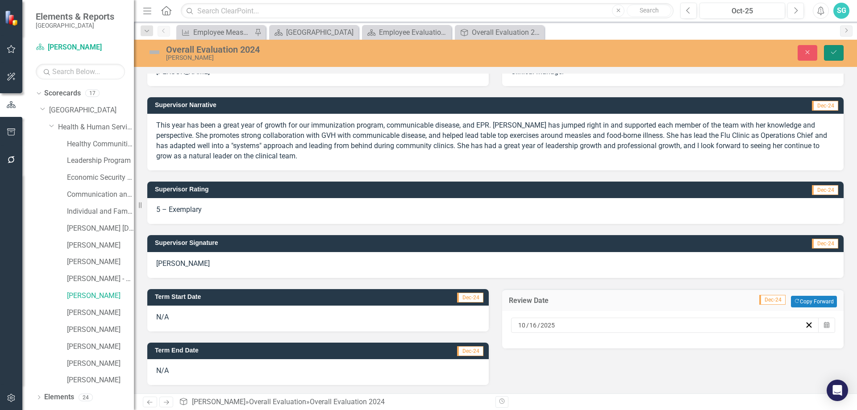
click at [839, 59] on button "Save" at bounding box center [834, 53] width 20 height 16
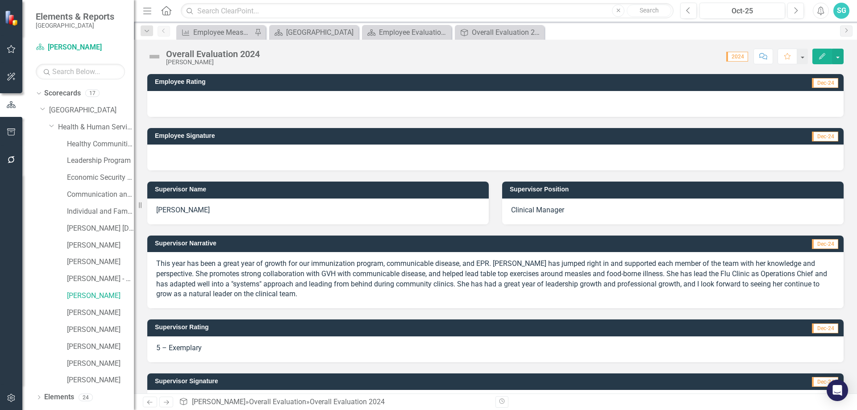
scroll to position [0, 0]
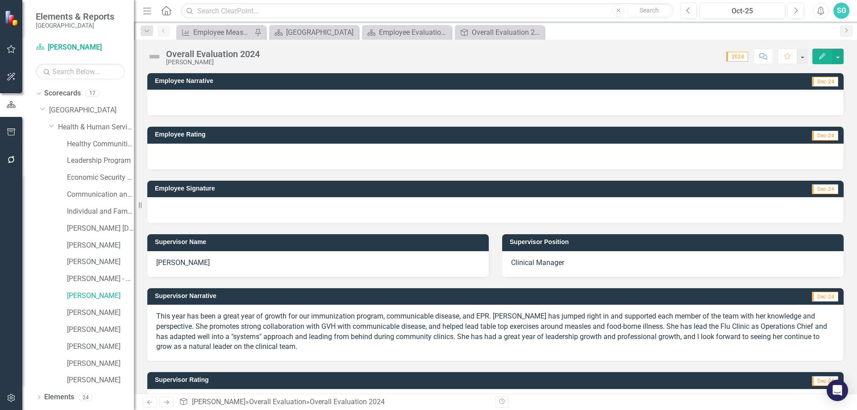
click at [669, 31] on div "Measure Employee Measure Report to Update Pin Scorecard Gunnison County Close S…" at bounding box center [505, 32] width 661 height 14
click at [579, 67] on div "Overall Evaluation 2024 [PERSON_NAME] Score: N/A 2024 Completed Comment Favorit…" at bounding box center [495, 217] width 723 height 354
click at [839, 62] on button "button" at bounding box center [838, 57] width 12 height 16
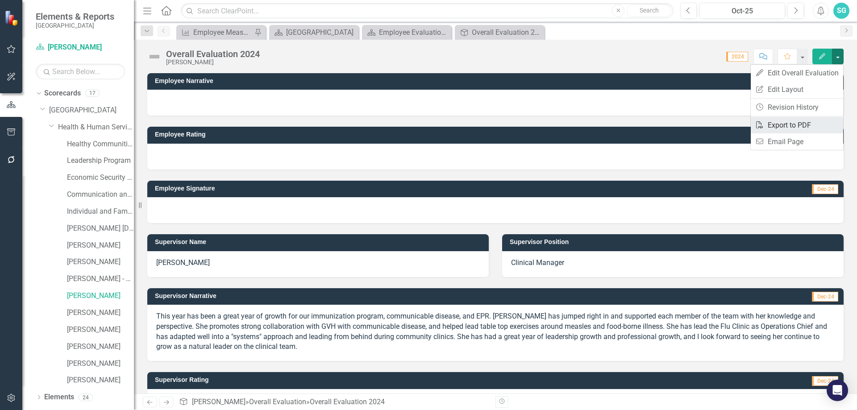
click at [806, 129] on link "PDF Export to PDF" at bounding box center [797, 125] width 92 height 17
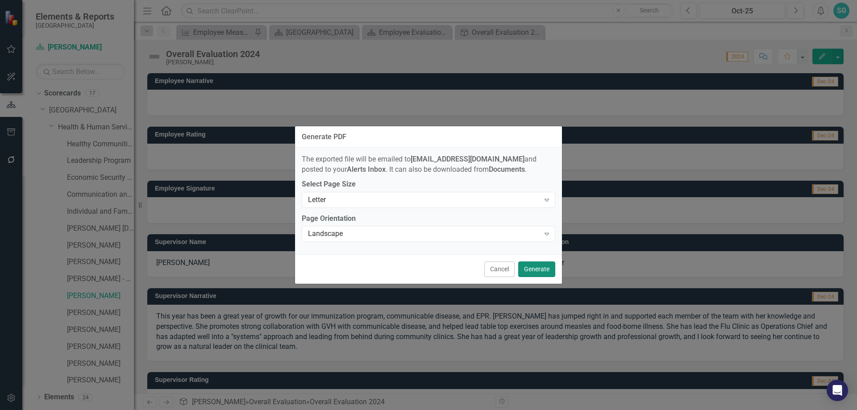
click at [534, 263] on button "Generate" at bounding box center [536, 270] width 37 height 16
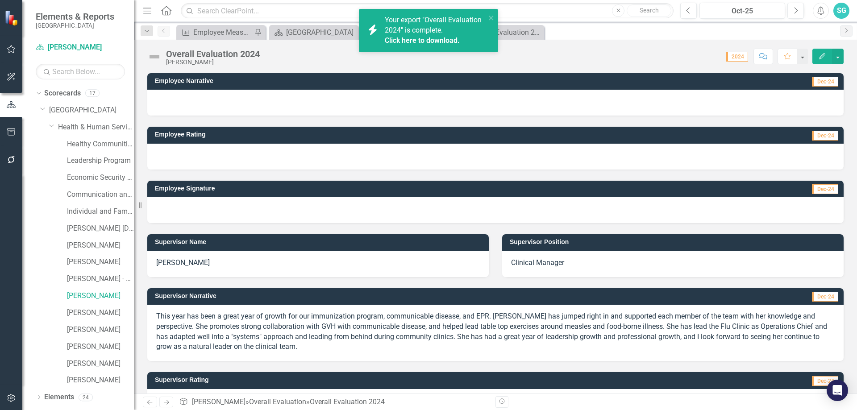
click at [432, 37] on link "Click here to download." at bounding box center [422, 40] width 75 height 8
